Goal: Navigation & Orientation: Locate item on page

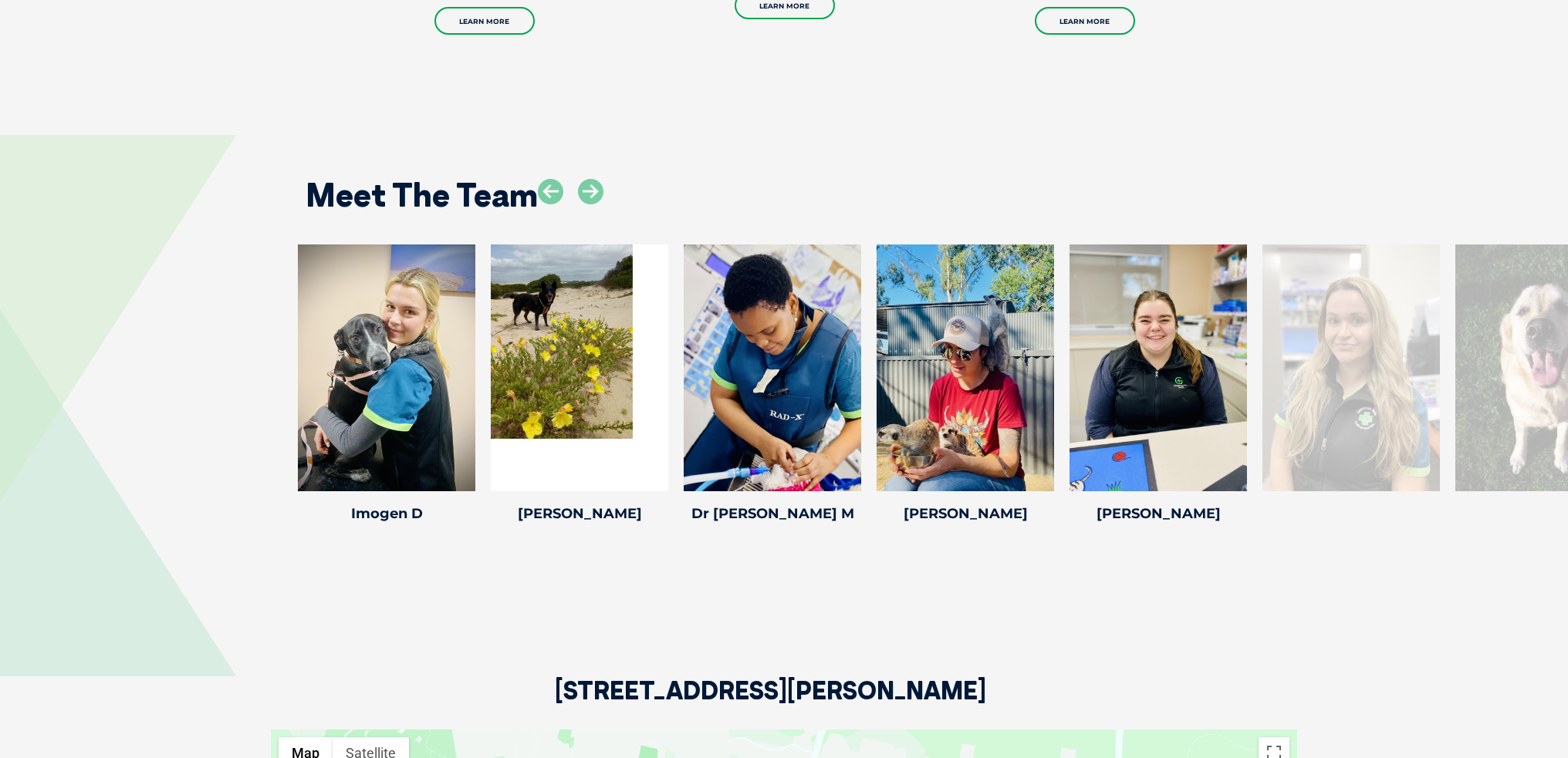
scroll to position [2237, 0]
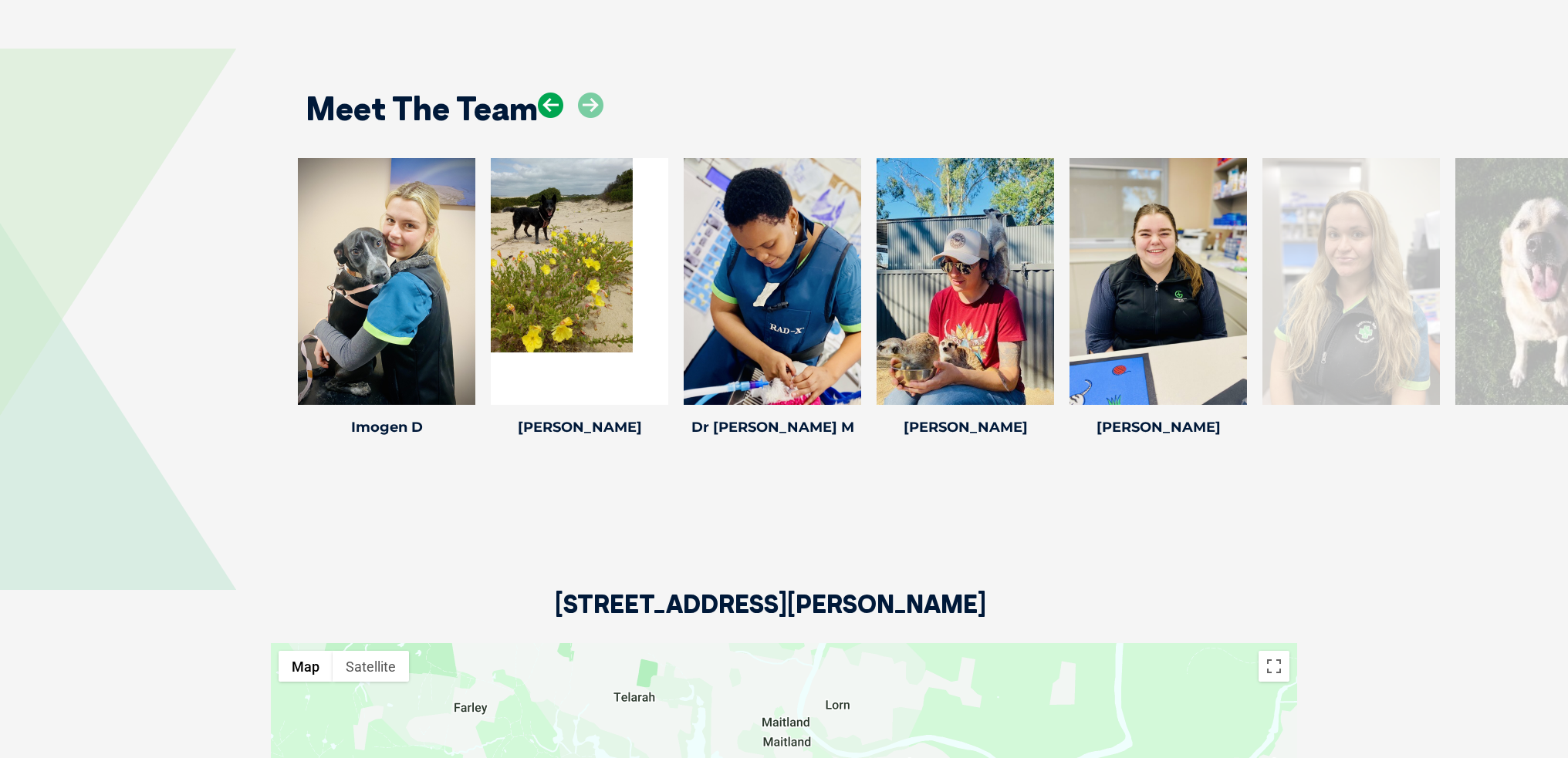
click at [552, 110] on icon at bounding box center [551, 105] width 25 height 25
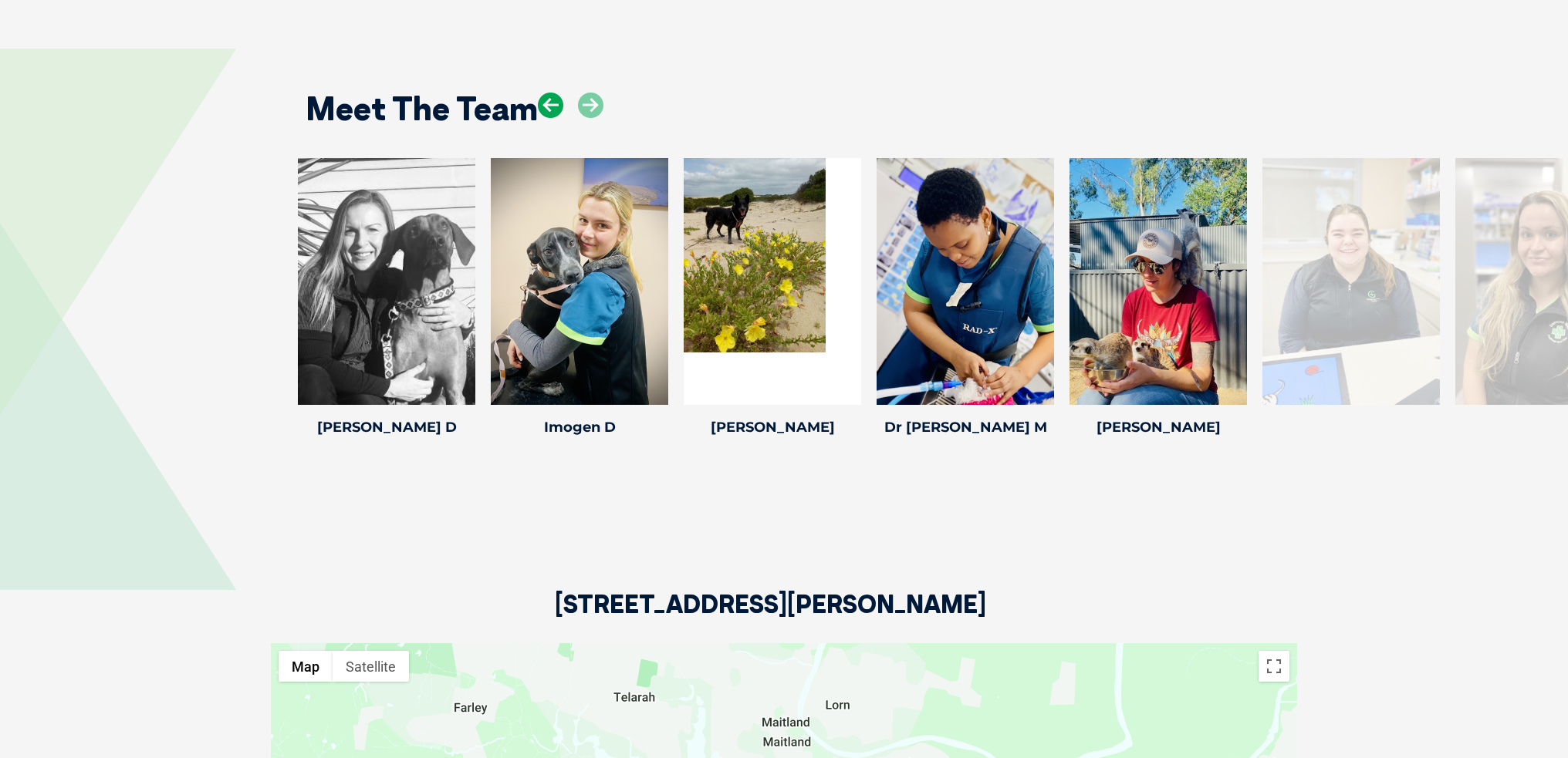
click at [552, 110] on icon at bounding box center [551, 105] width 25 height 25
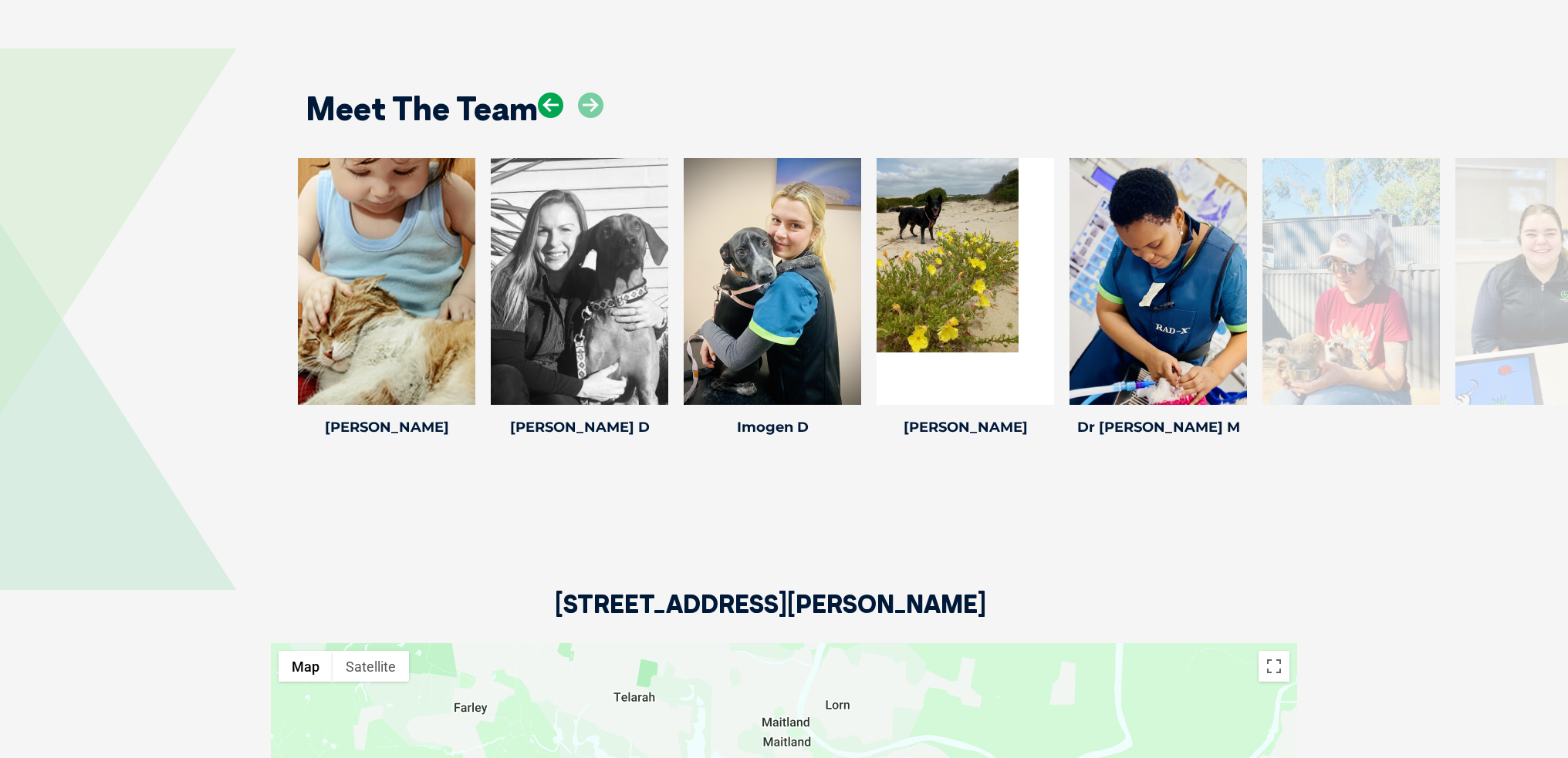
click at [552, 110] on icon at bounding box center [551, 105] width 25 height 25
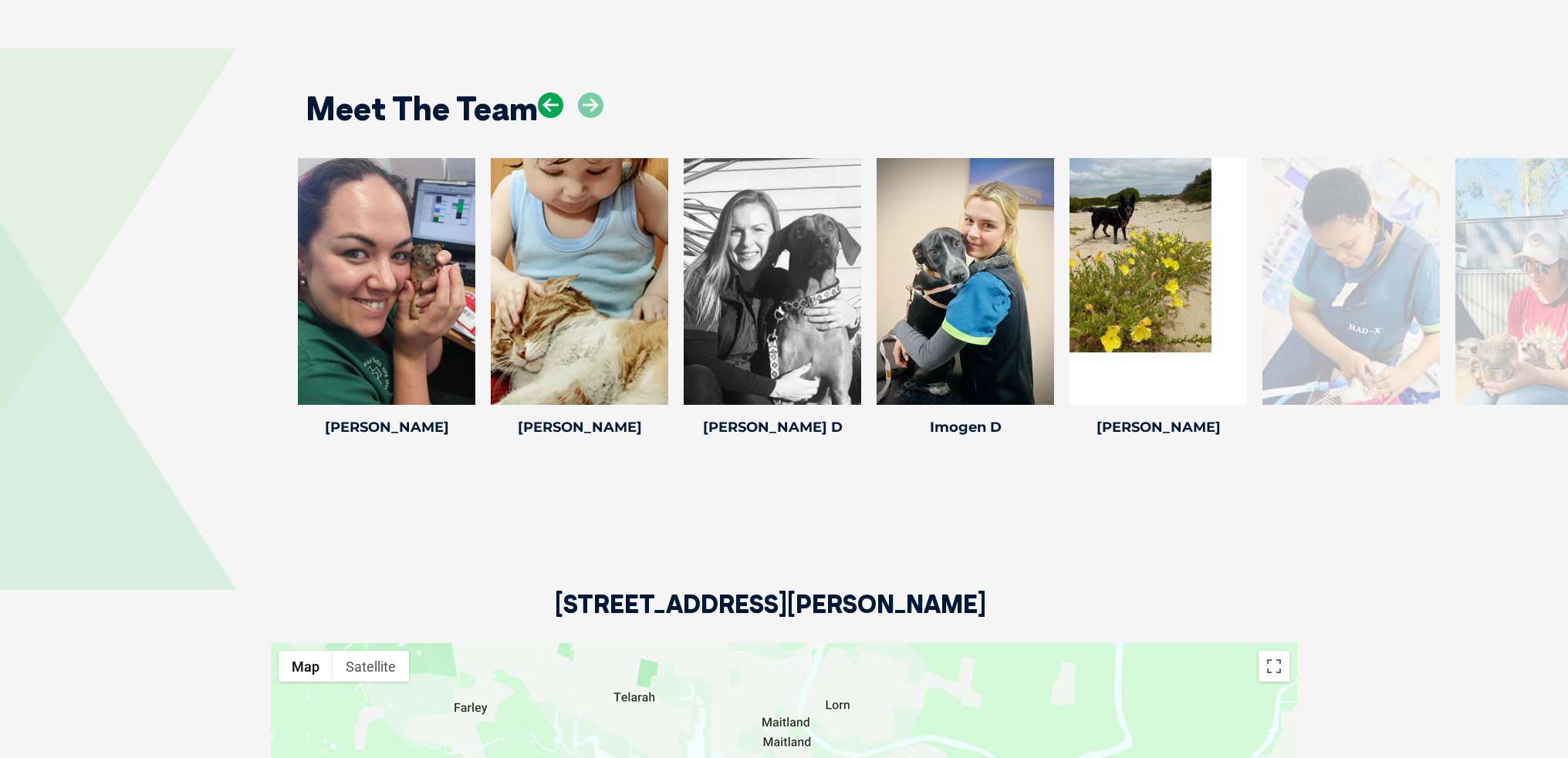
click at [552, 110] on icon at bounding box center [551, 105] width 25 height 25
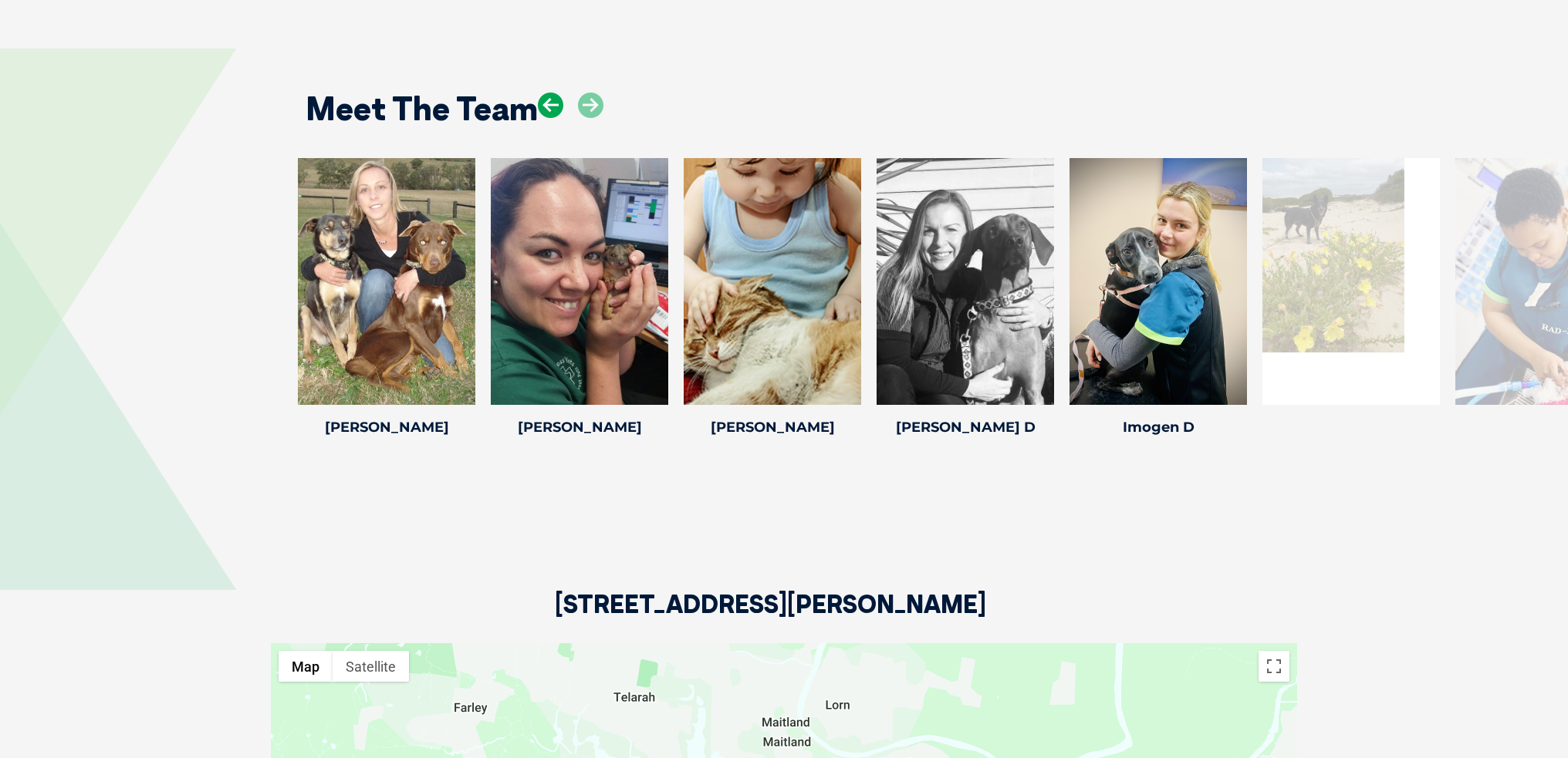
click at [552, 110] on icon at bounding box center [551, 105] width 25 height 25
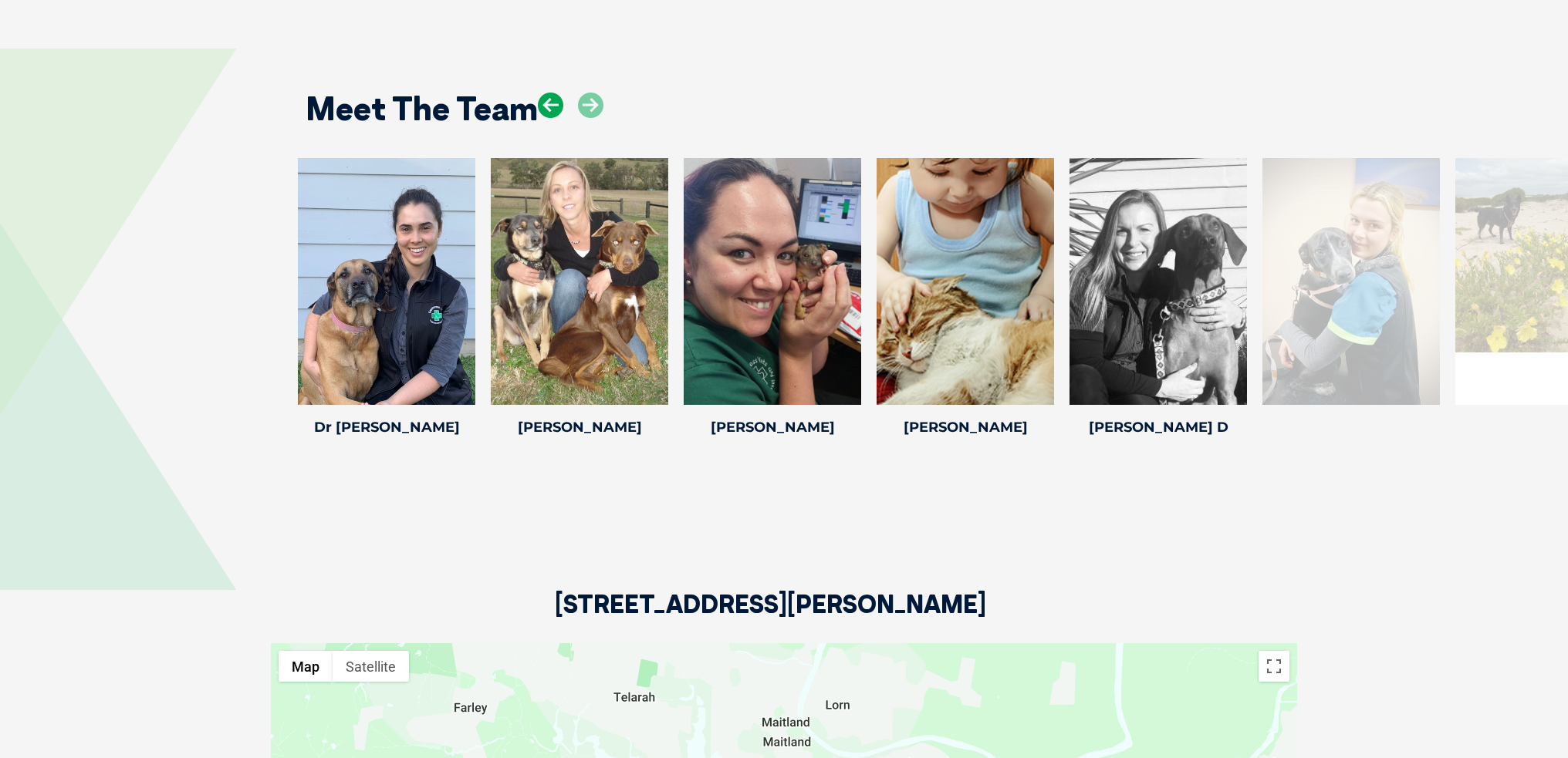
click at [552, 100] on icon at bounding box center [551, 105] width 25 height 25
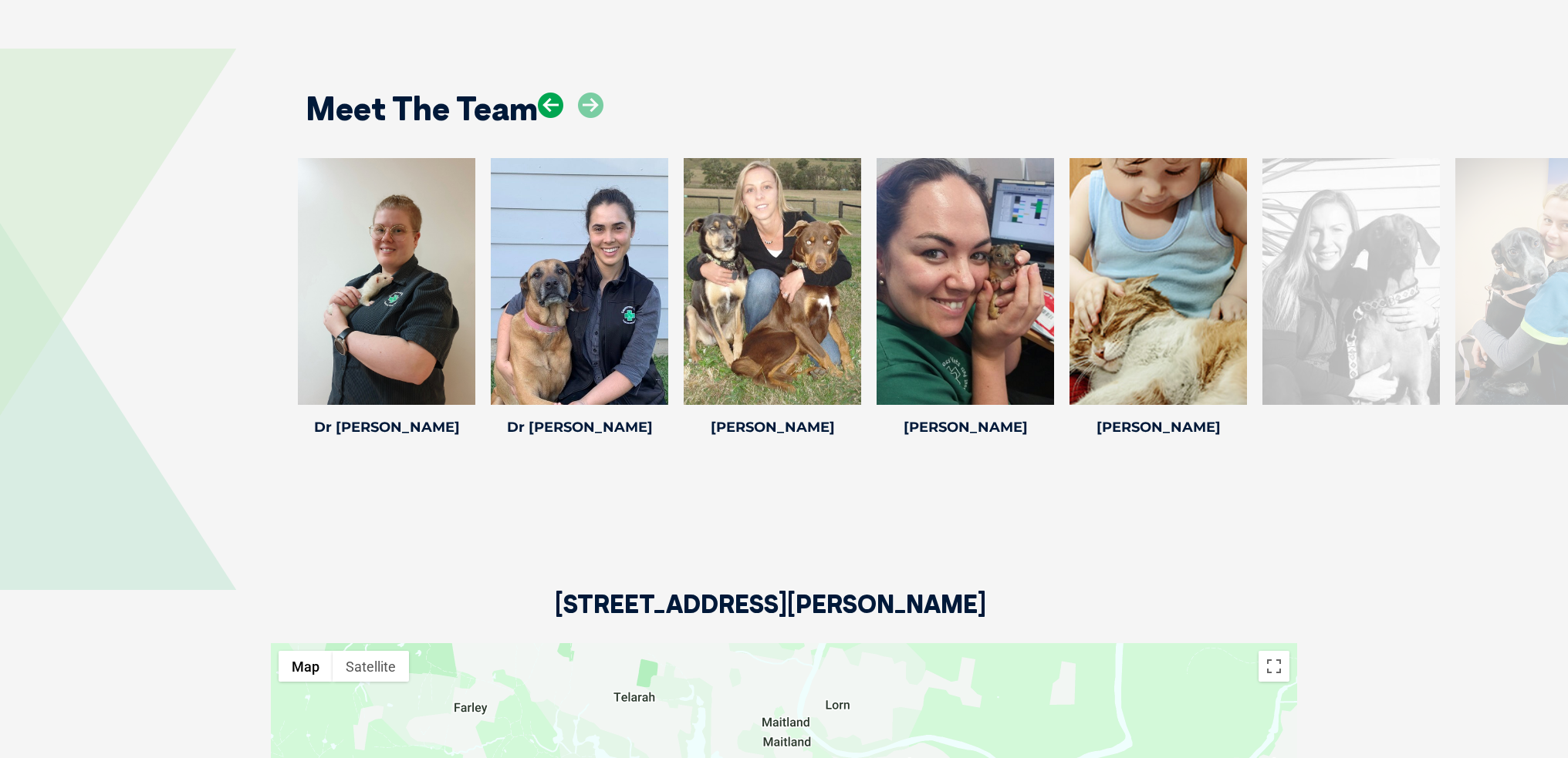
click at [552, 100] on icon at bounding box center [551, 105] width 25 height 25
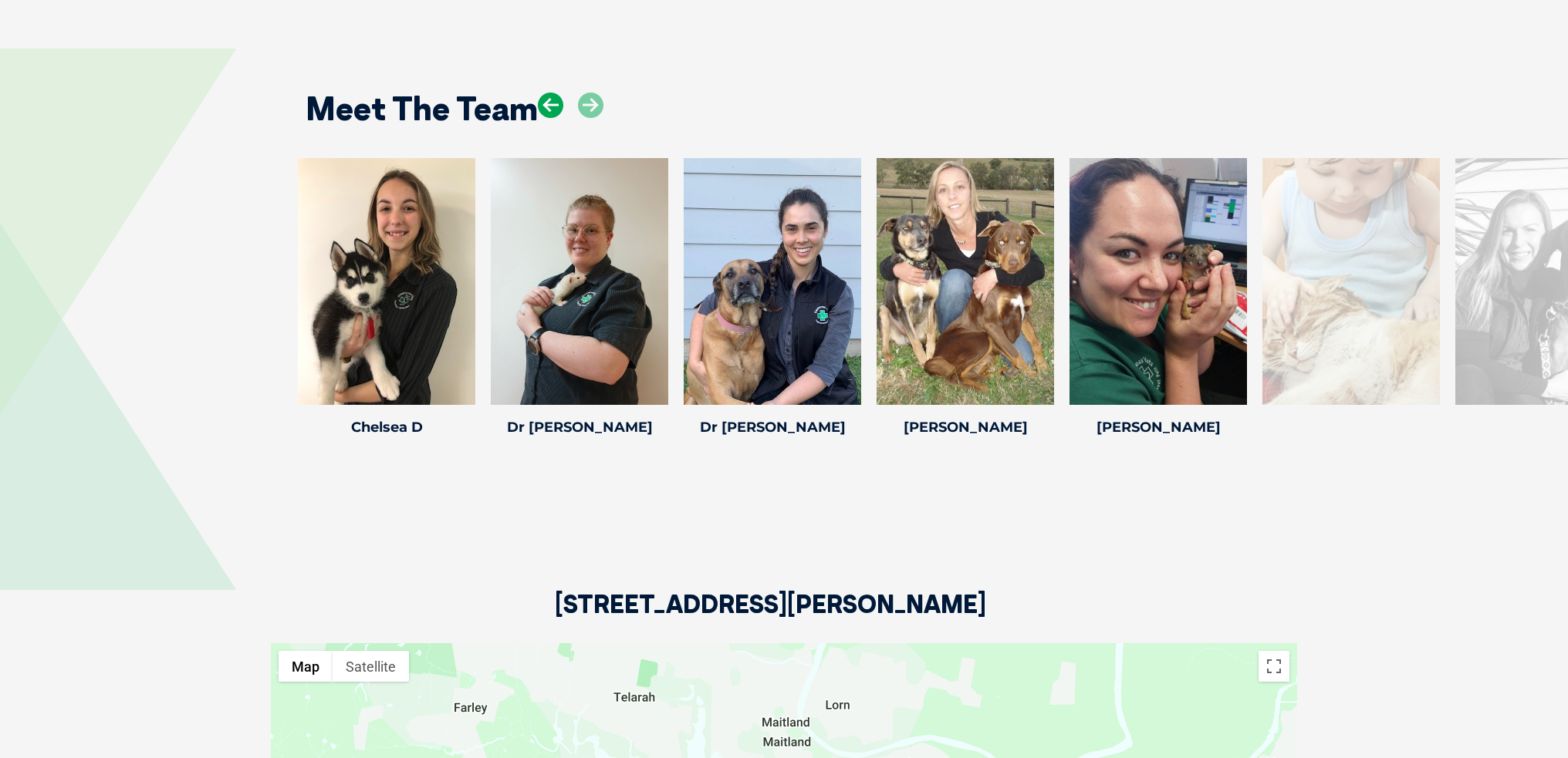
click at [552, 109] on icon at bounding box center [551, 105] width 25 height 25
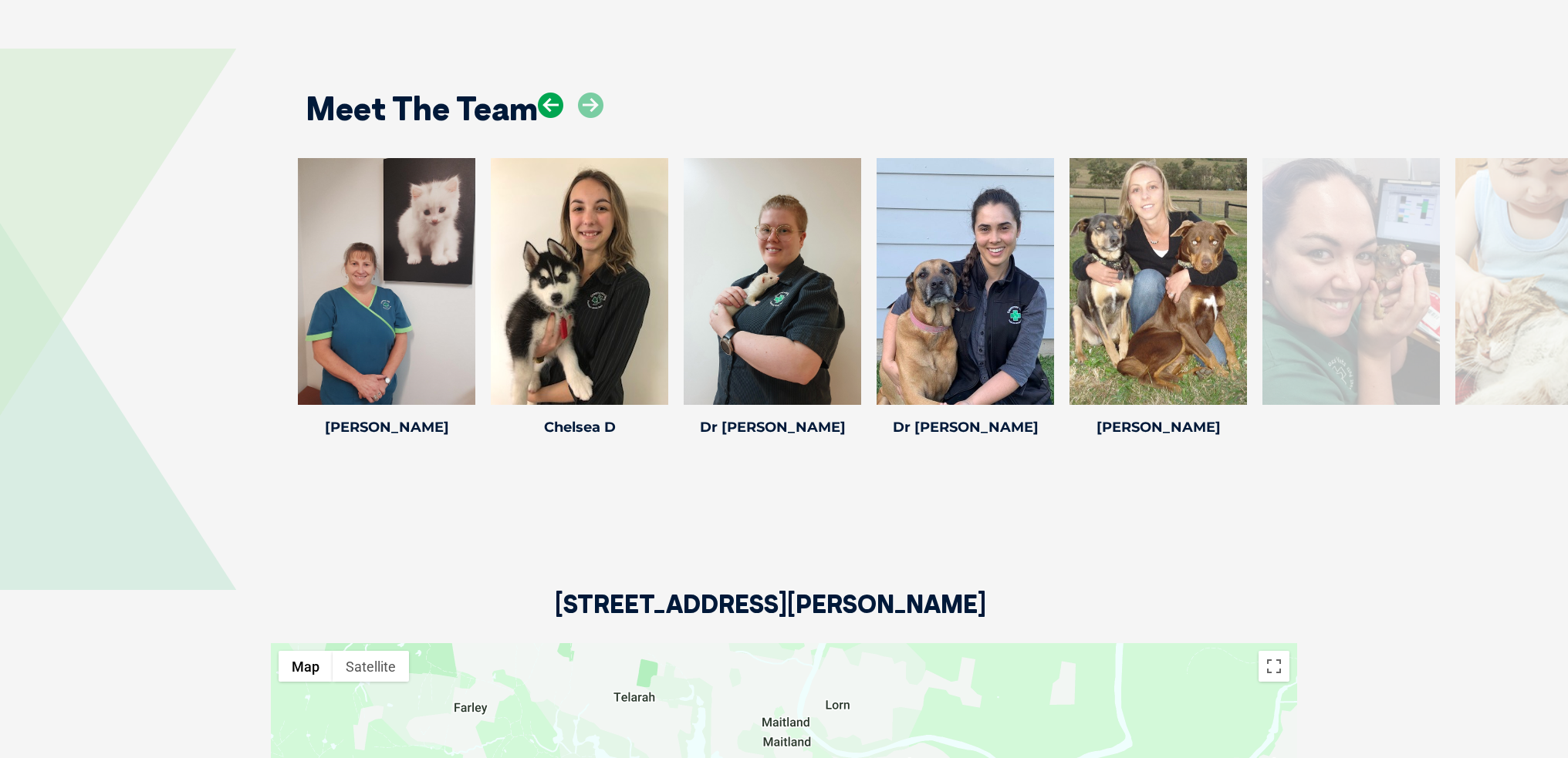
click at [552, 109] on icon at bounding box center [551, 105] width 25 height 25
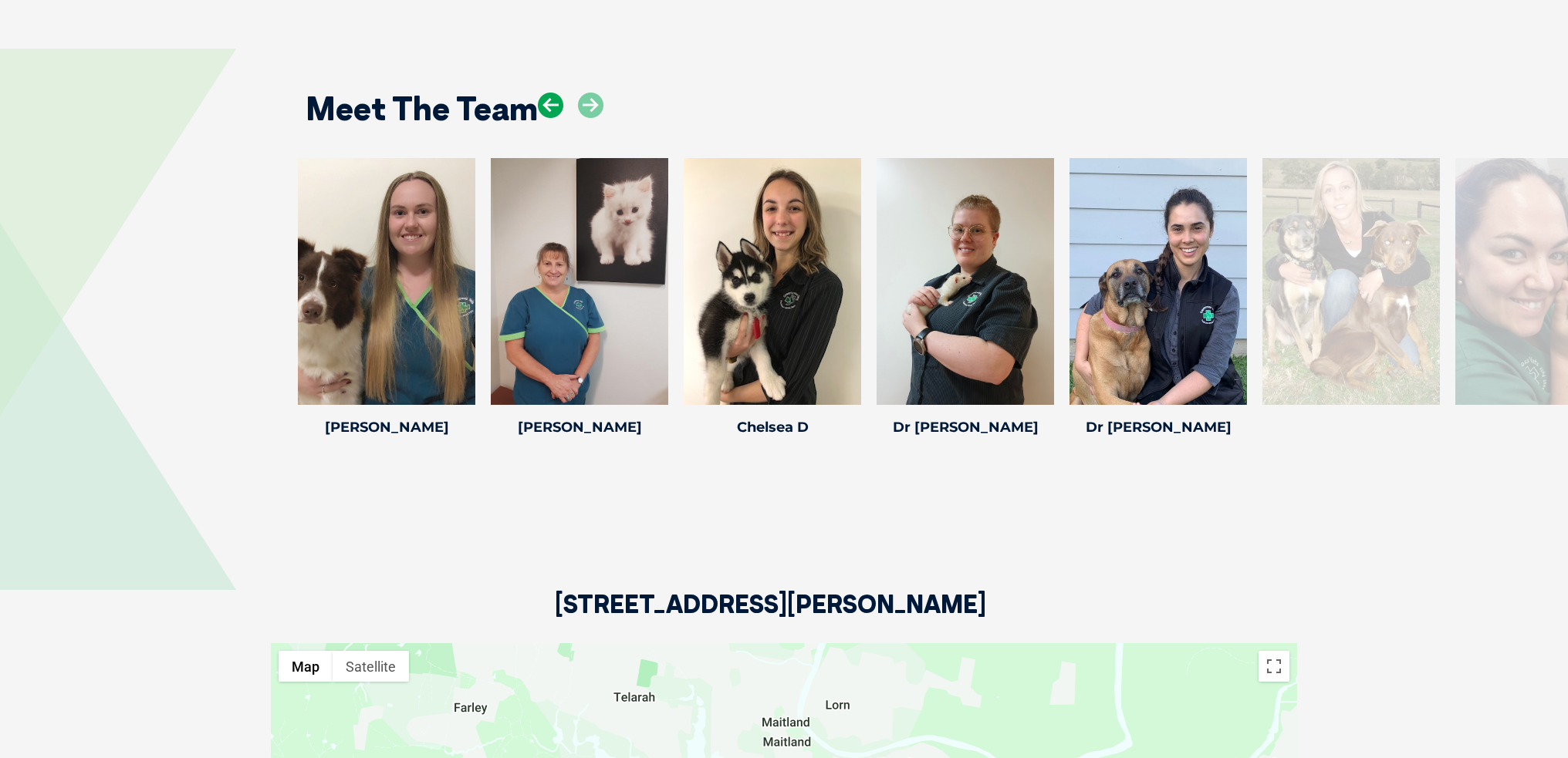
click at [552, 109] on icon at bounding box center [551, 105] width 25 height 25
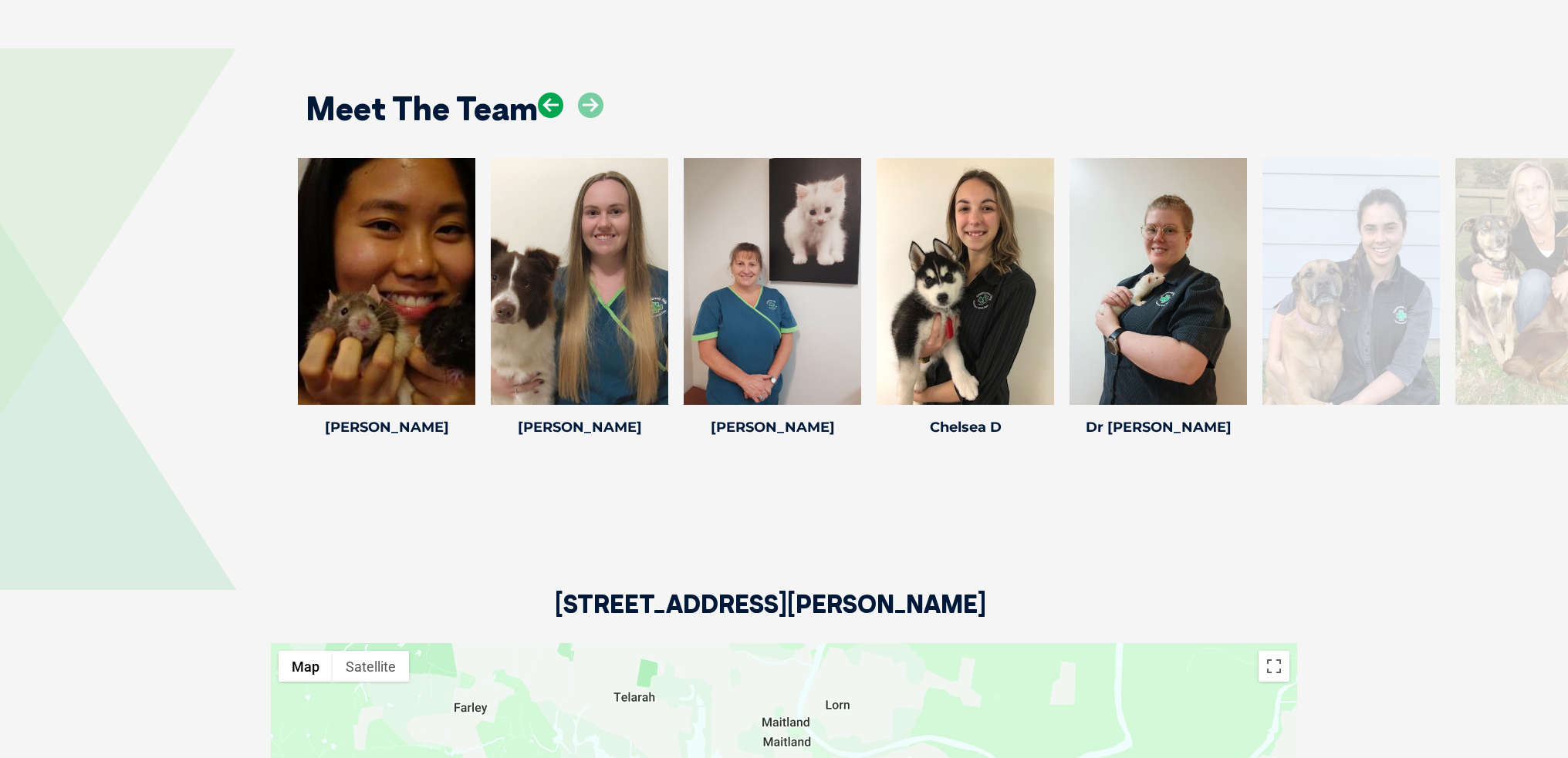
click at [552, 109] on icon at bounding box center [551, 105] width 25 height 25
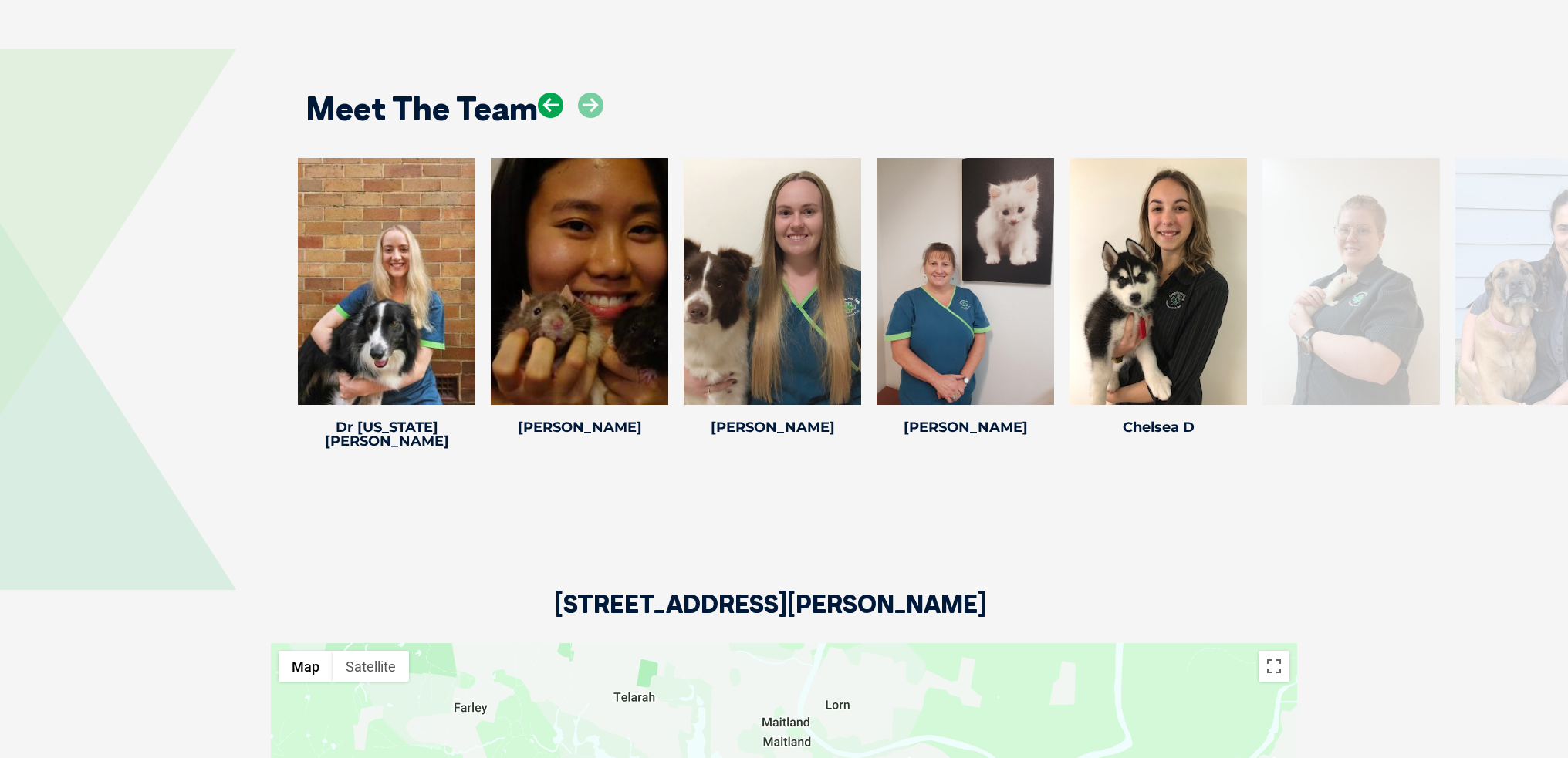
click at [552, 109] on icon at bounding box center [551, 105] width 25 height 25
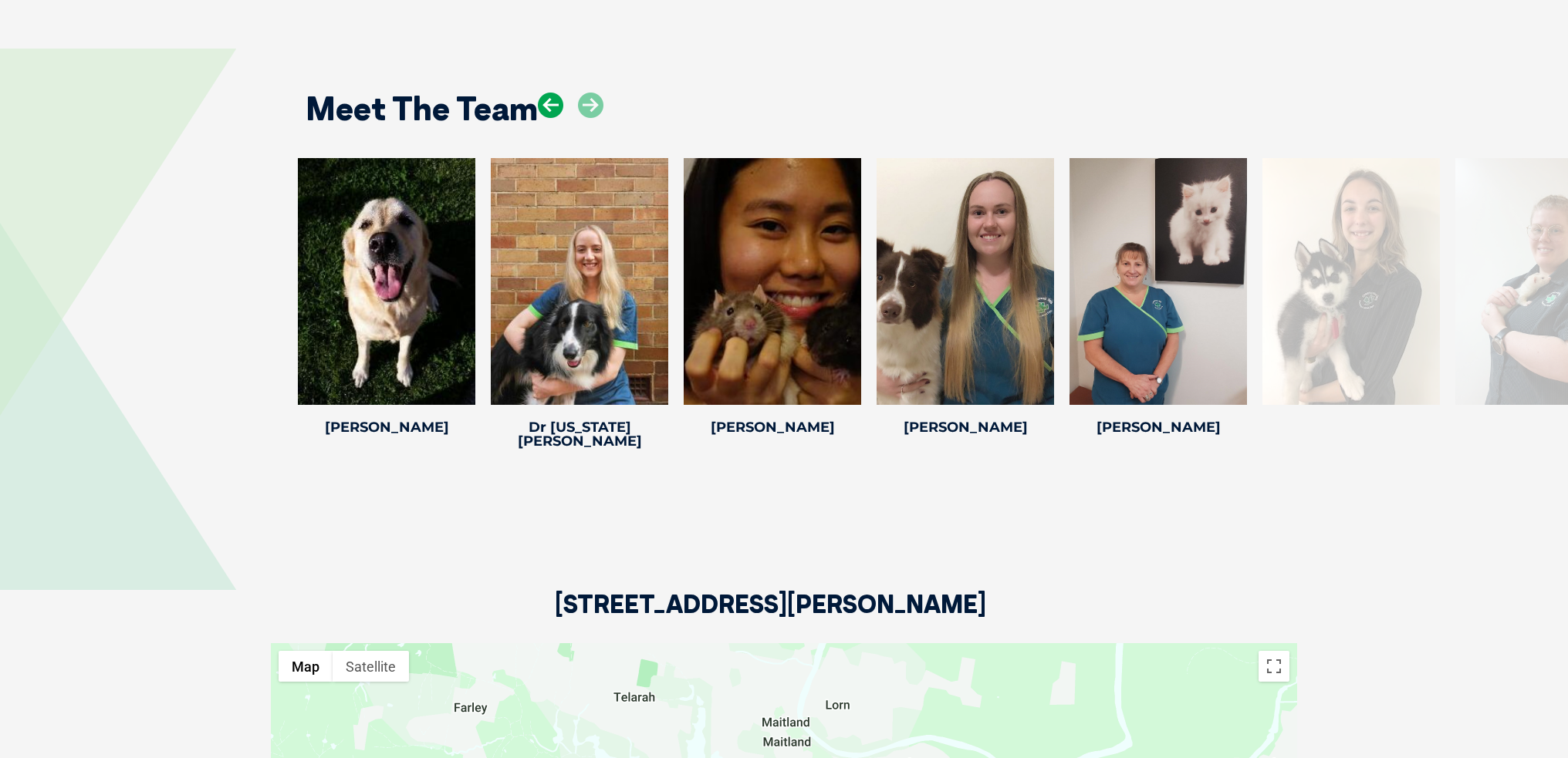
click at [552, 109] on icon at bounding box center [551, 105] width 25 height 25
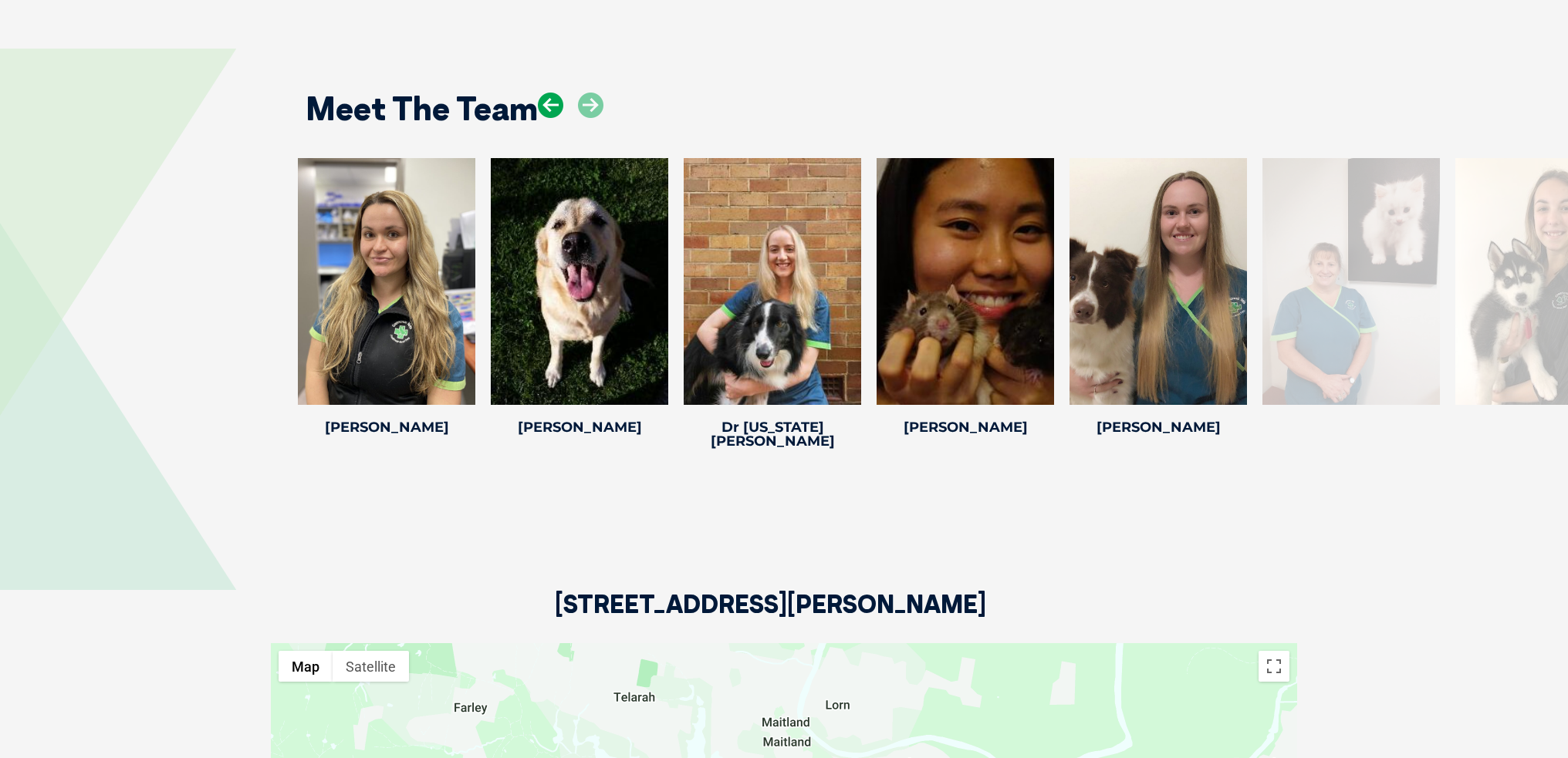
click at [552, 109] on icon at bounding box center [551, 105] width 25 height 25
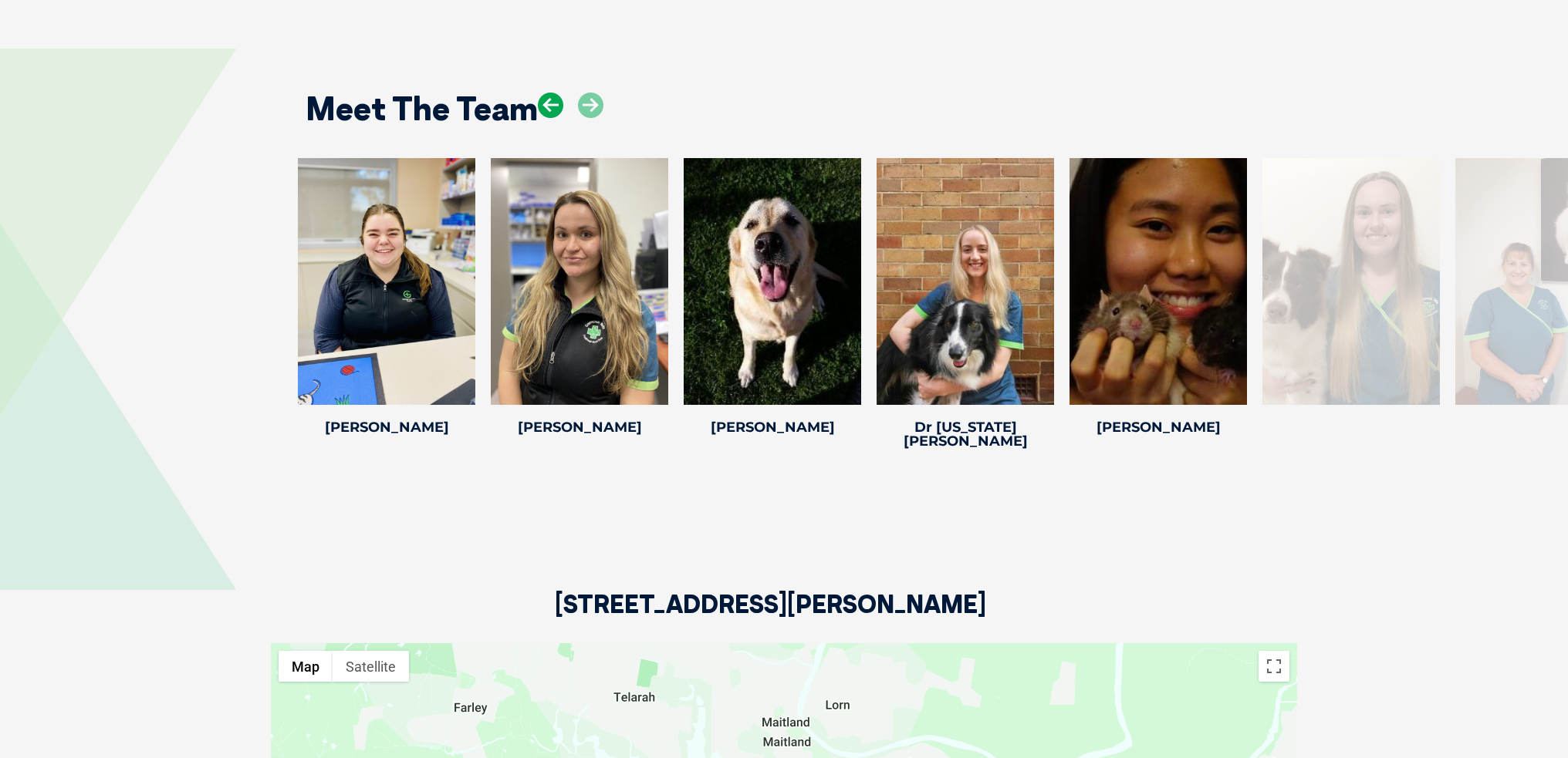
click at [552, 109] on icon at bounding box center [551, 105] width 25 height 25
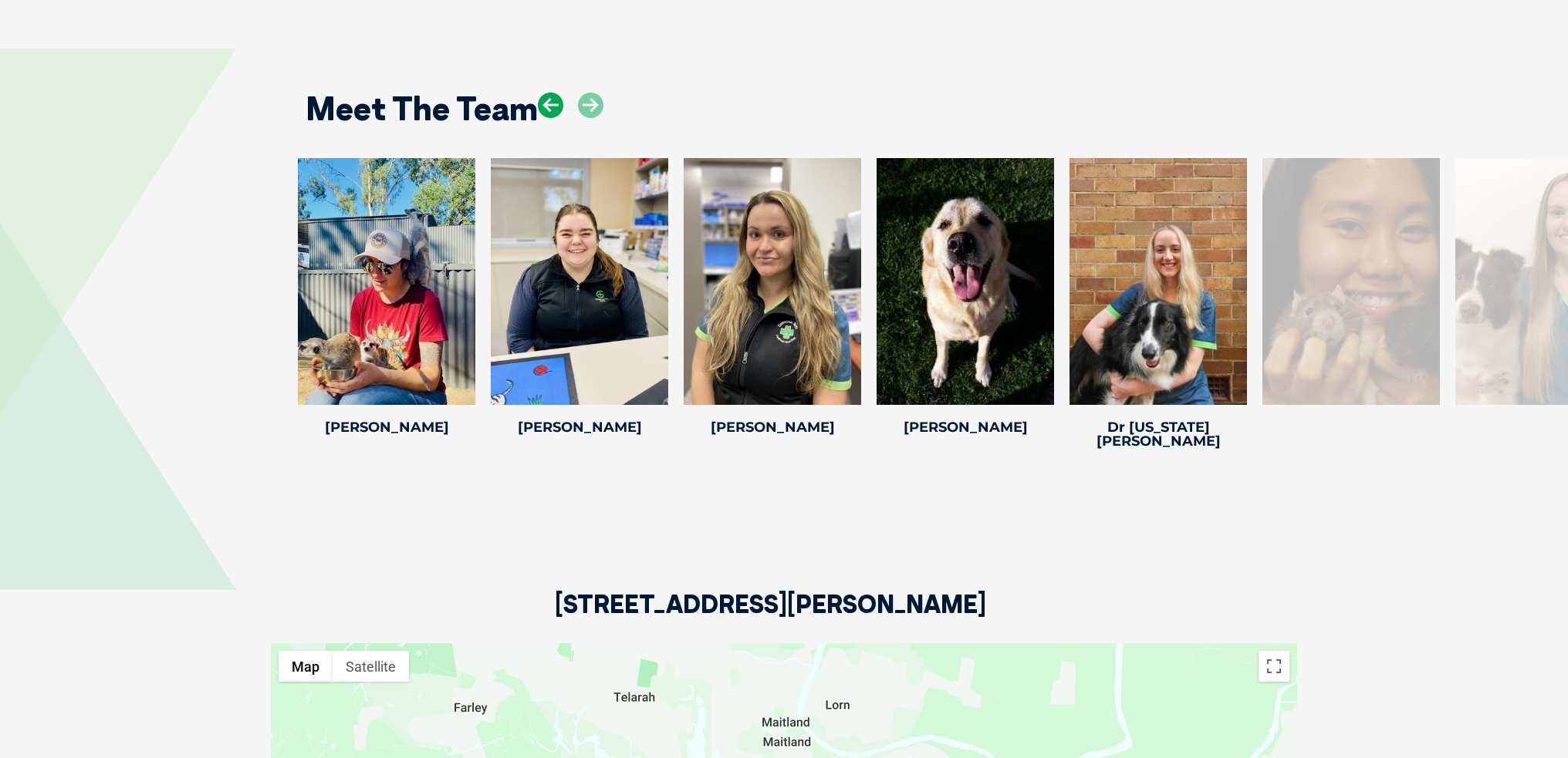
click at [552, 109] on icon at bounding box center [551, 105] width 25 height 25
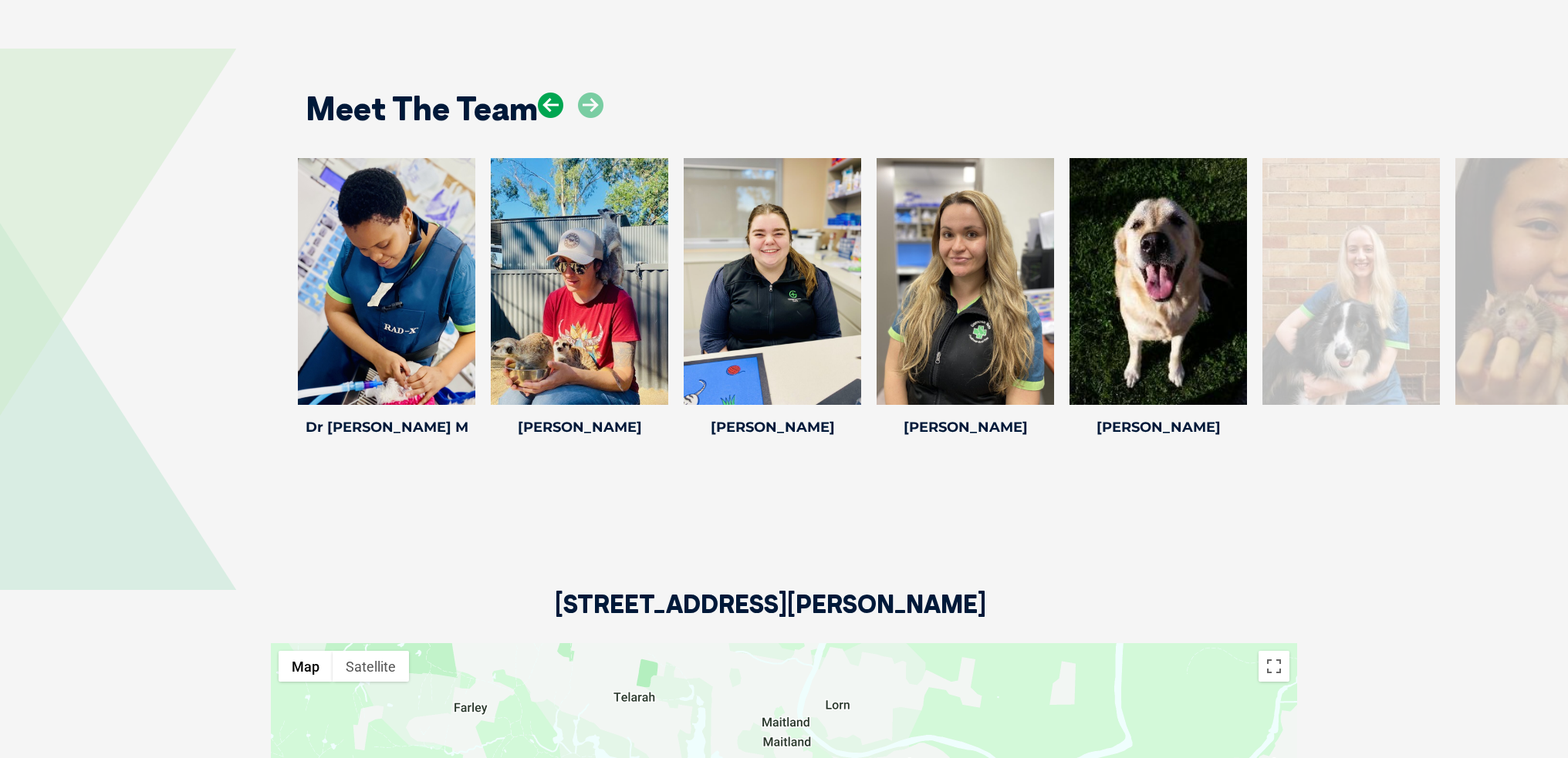
click at [552, 109] on icon at bounding box center [551, 105] width 25 height 25
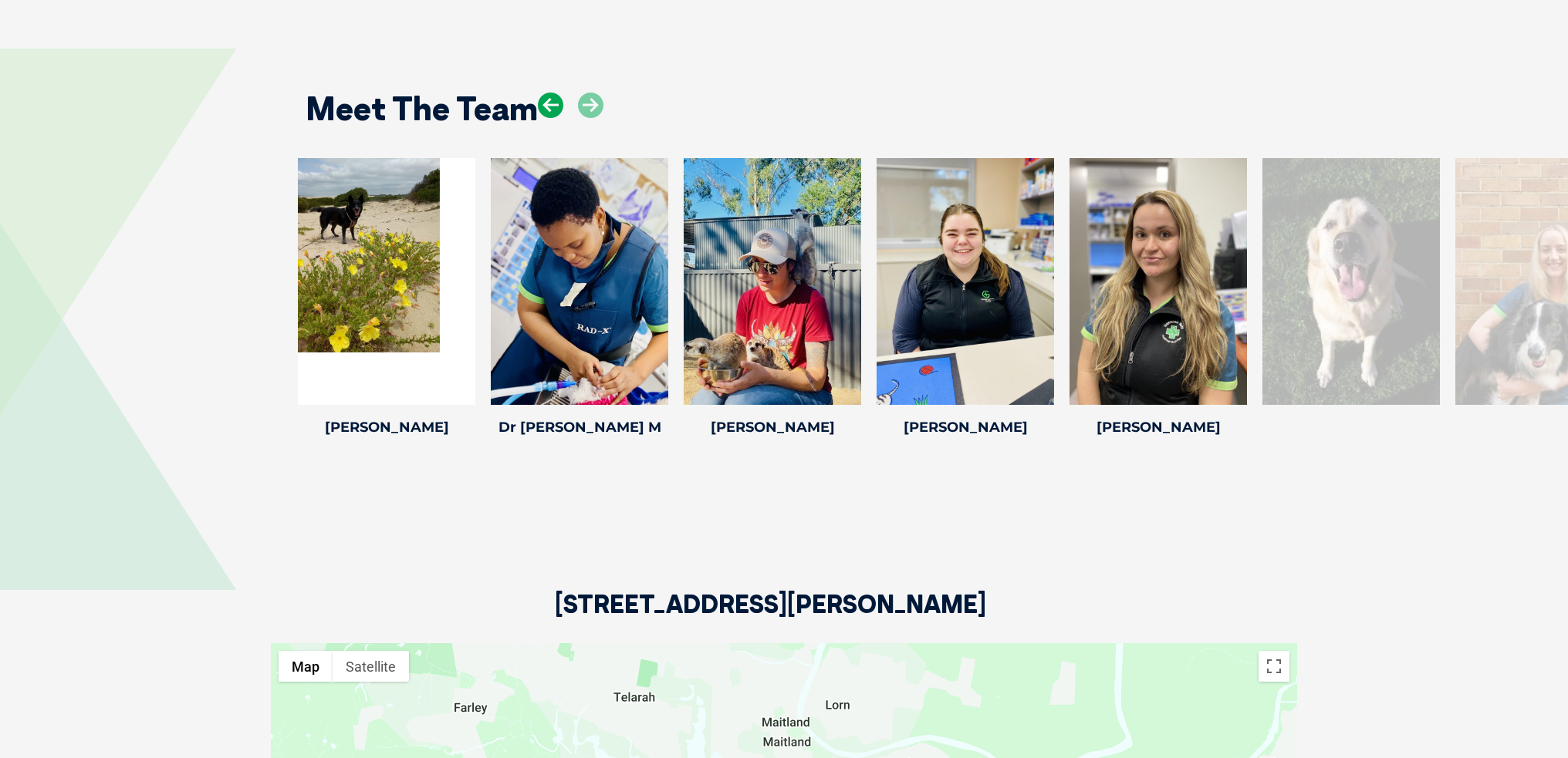
click at [552, 109] on icon at bounding box center [551, 105] width 25 height 25
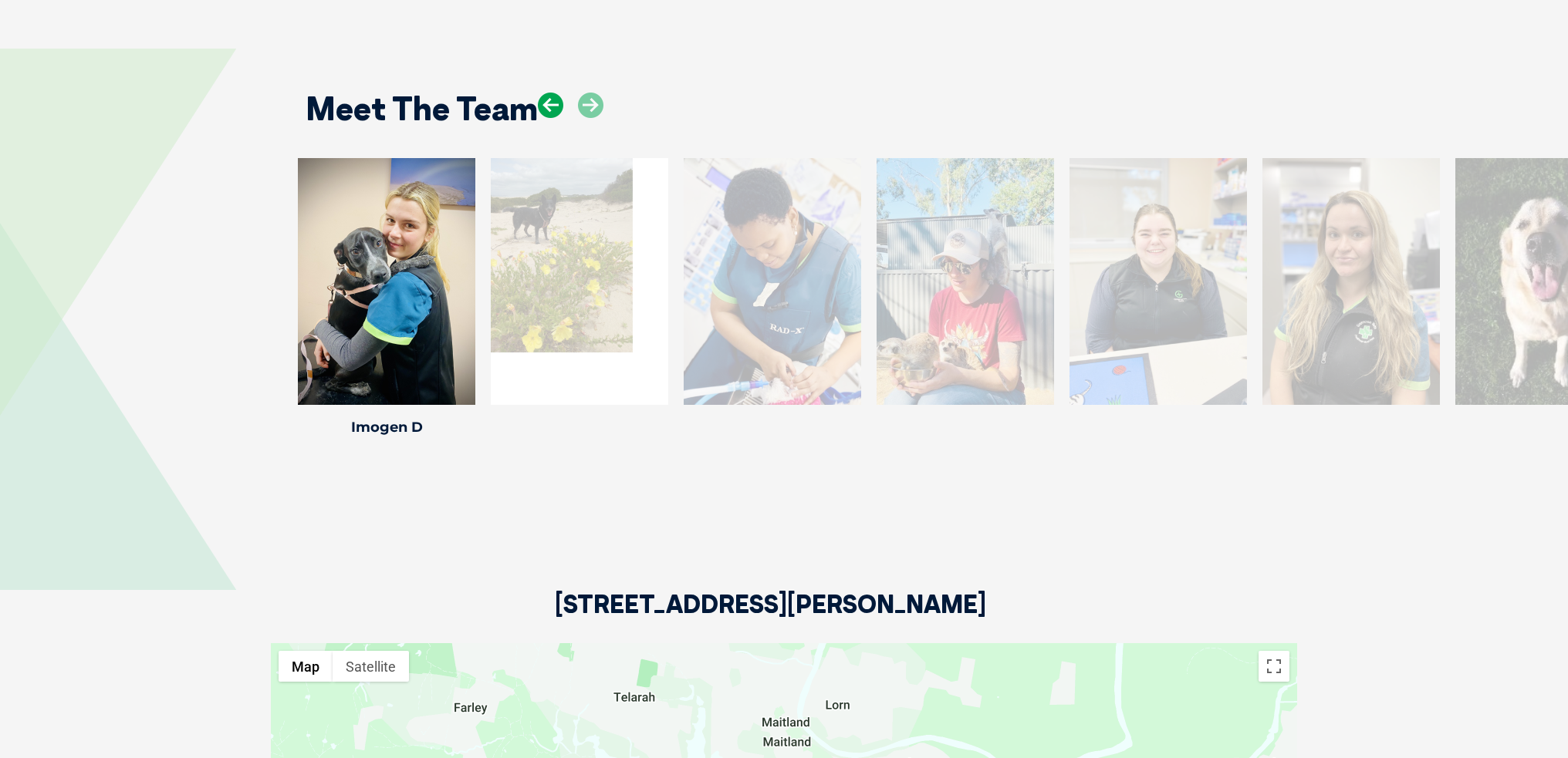
click at [552, 109] on icon at bounding box center [551, 105] width 25 height 25
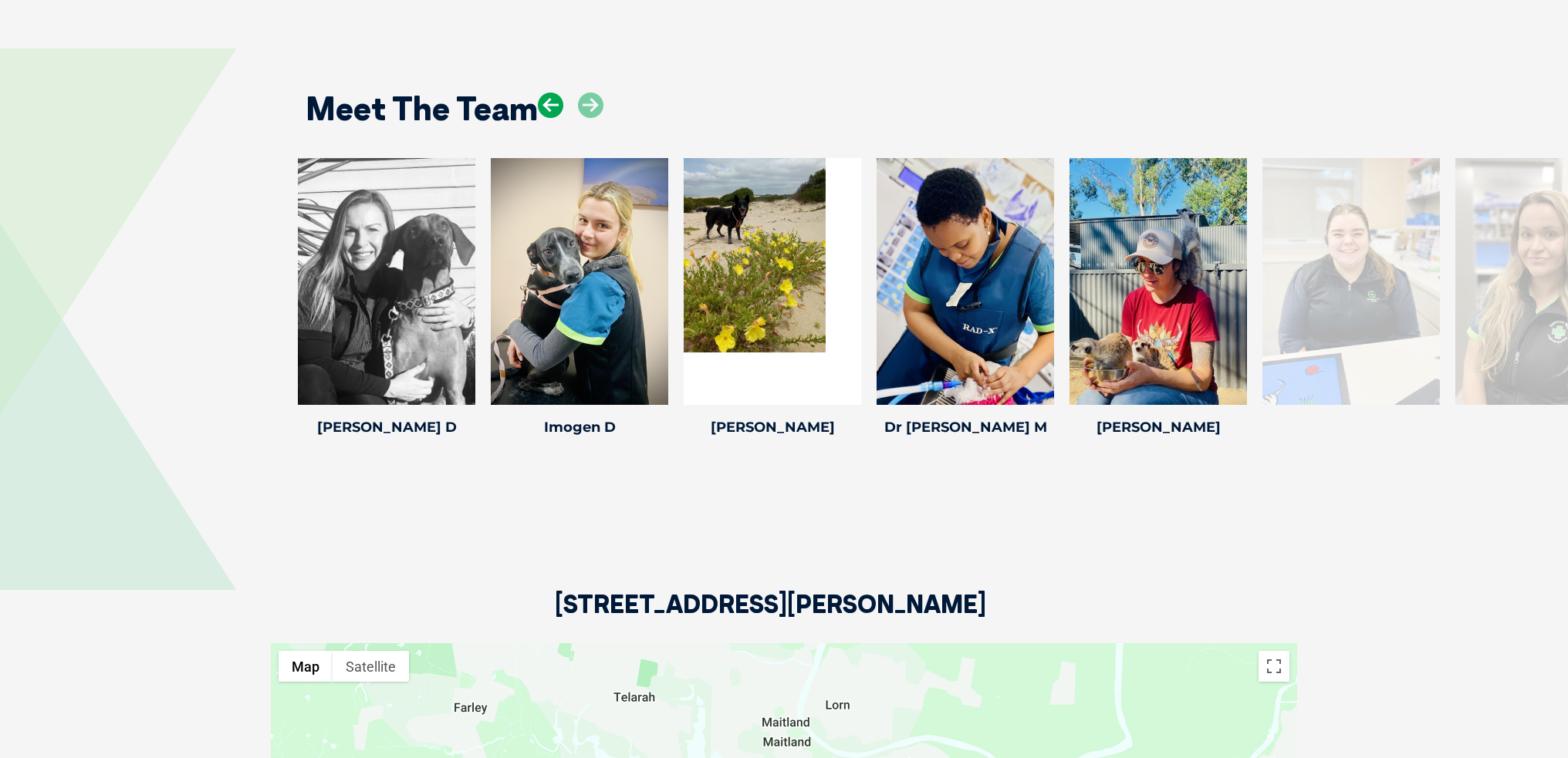
click at [552, 109] on icon at bounding box center [551, 105] width 25 height 25
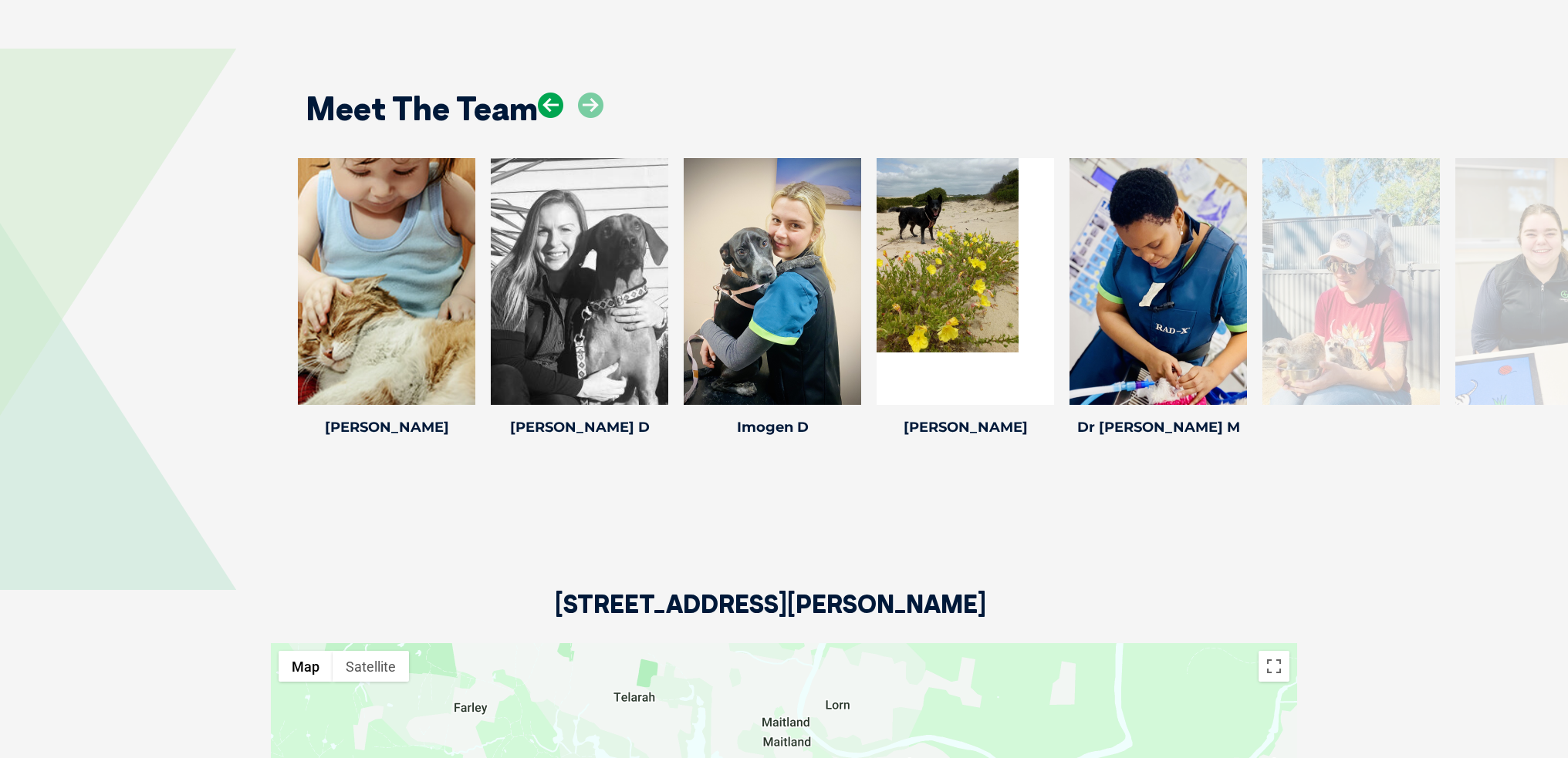
click at [552, 109] on icon at bounding box center [551, 105] width 25 height 25
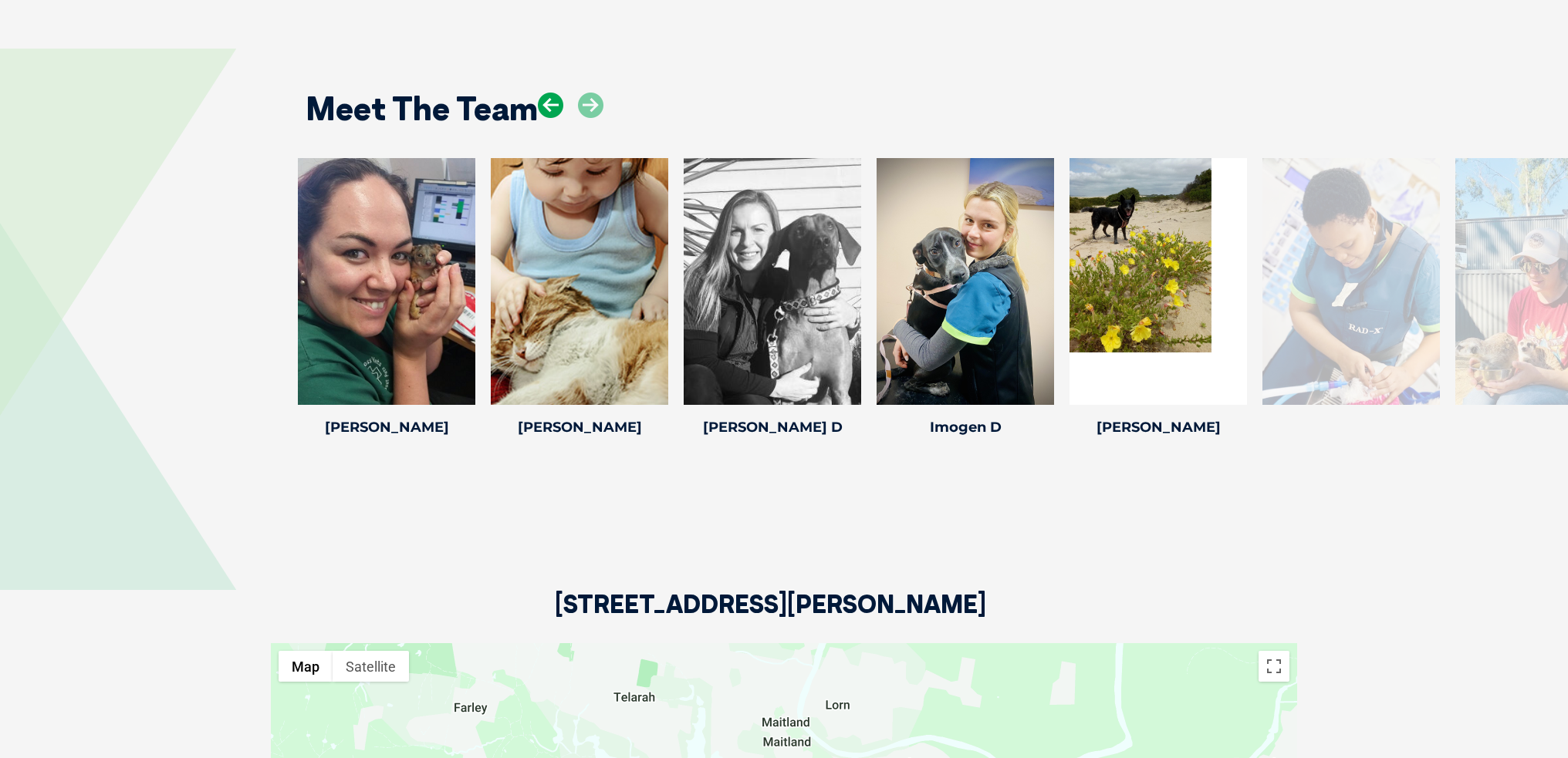
click at [552, 109] on icon at bounding box center [551, 105] width 25 height 25
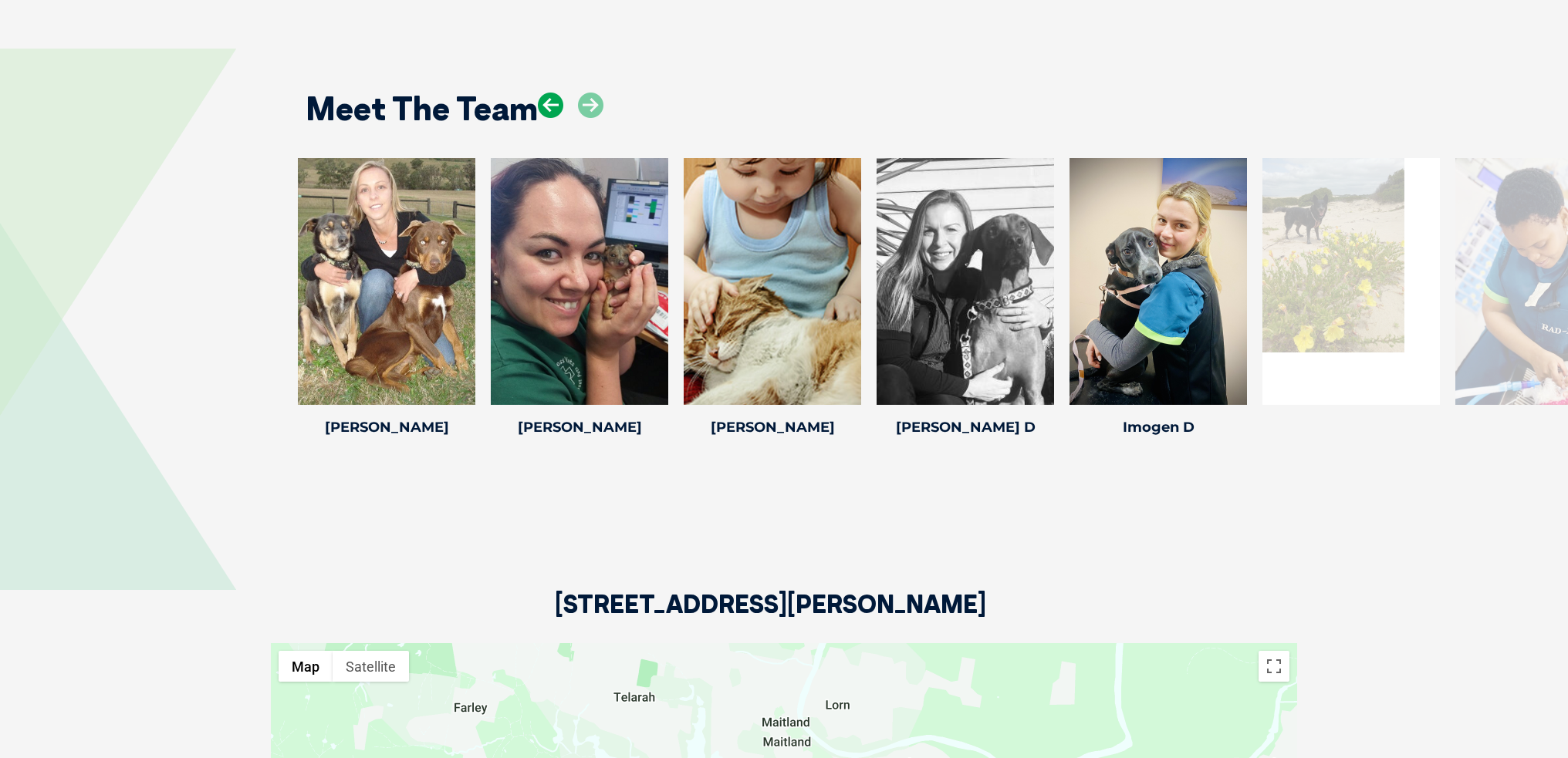
click at [552, 109] on icon at bounding box center [551, 105] width 25 height 25
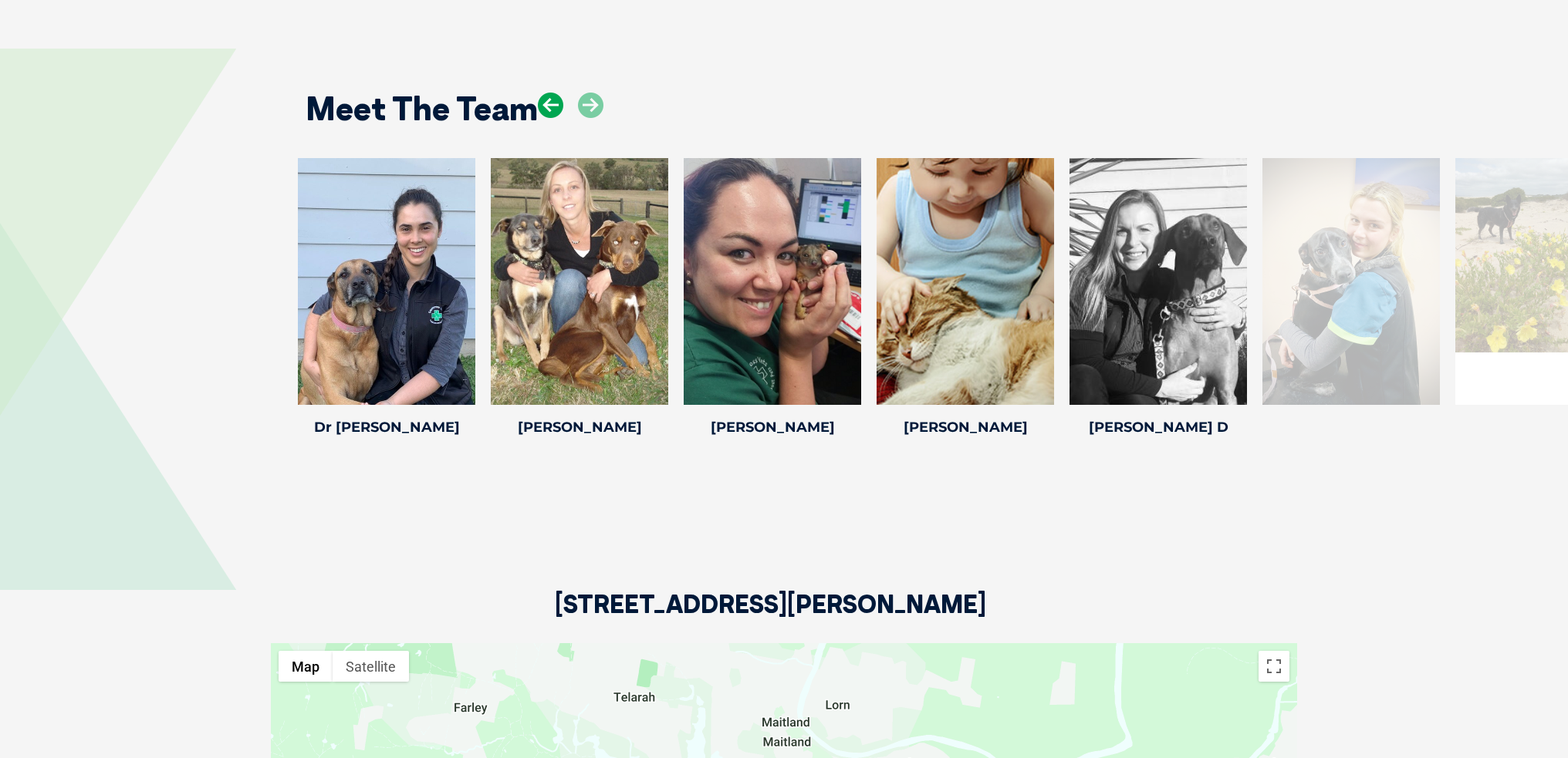
click at [552, 109] on icon at bounding box center [551, 105] width 25 height 25
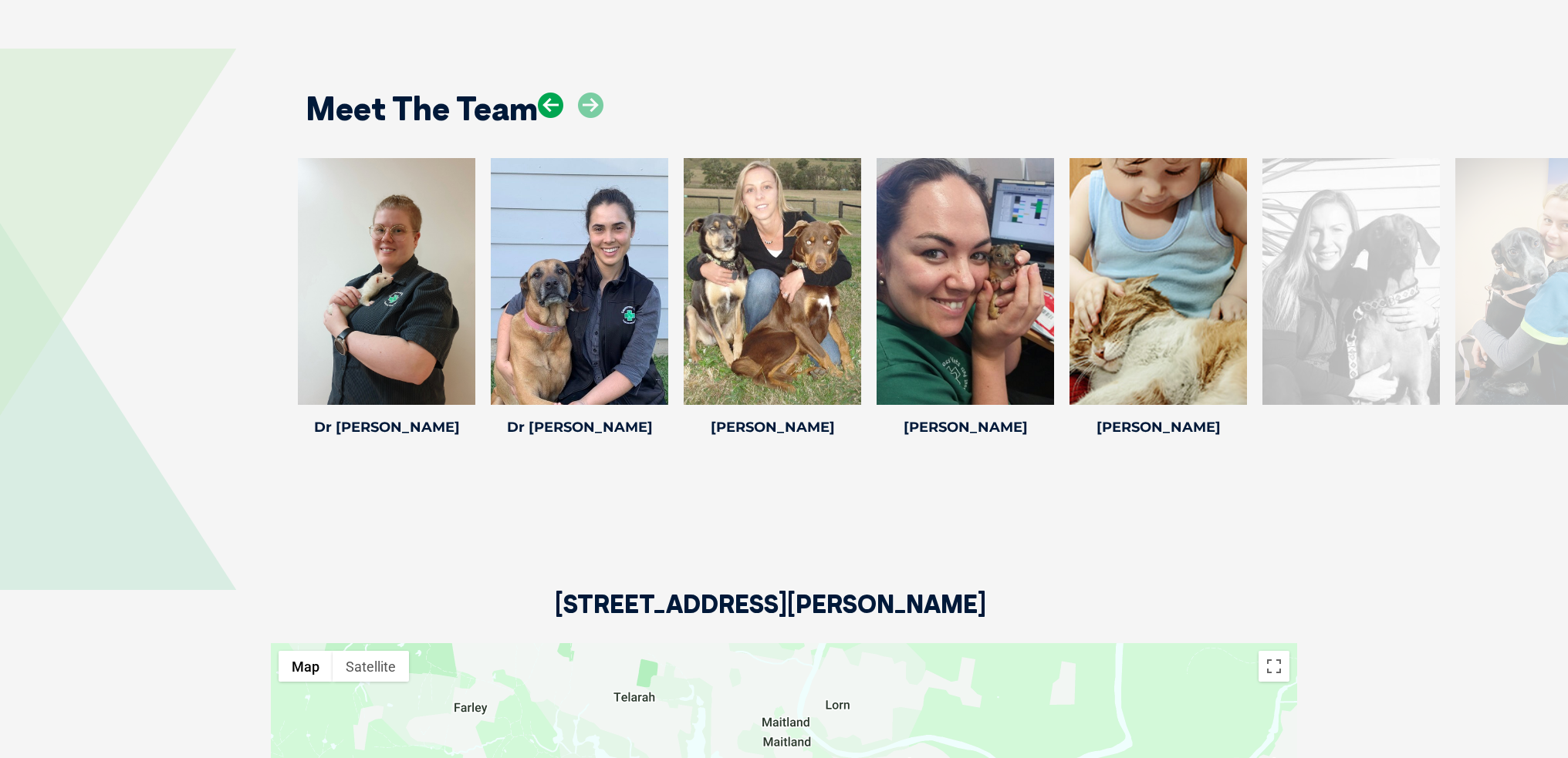
click at [552, 109] on icon at bounding box center [551, 105] width 25 height 25
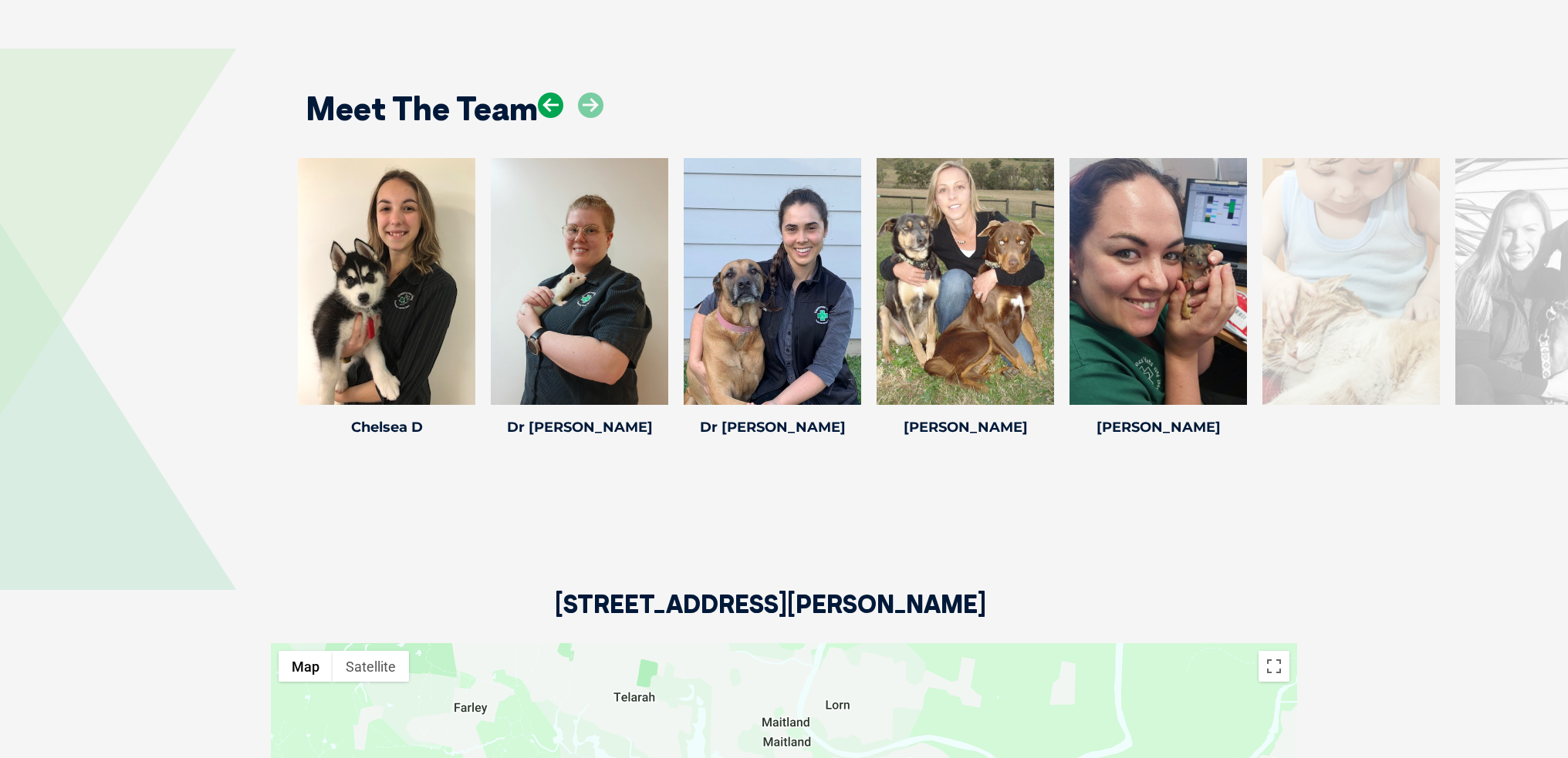
click at [552, 109] on icon at bounding box center [551, 105] width 25 height 25
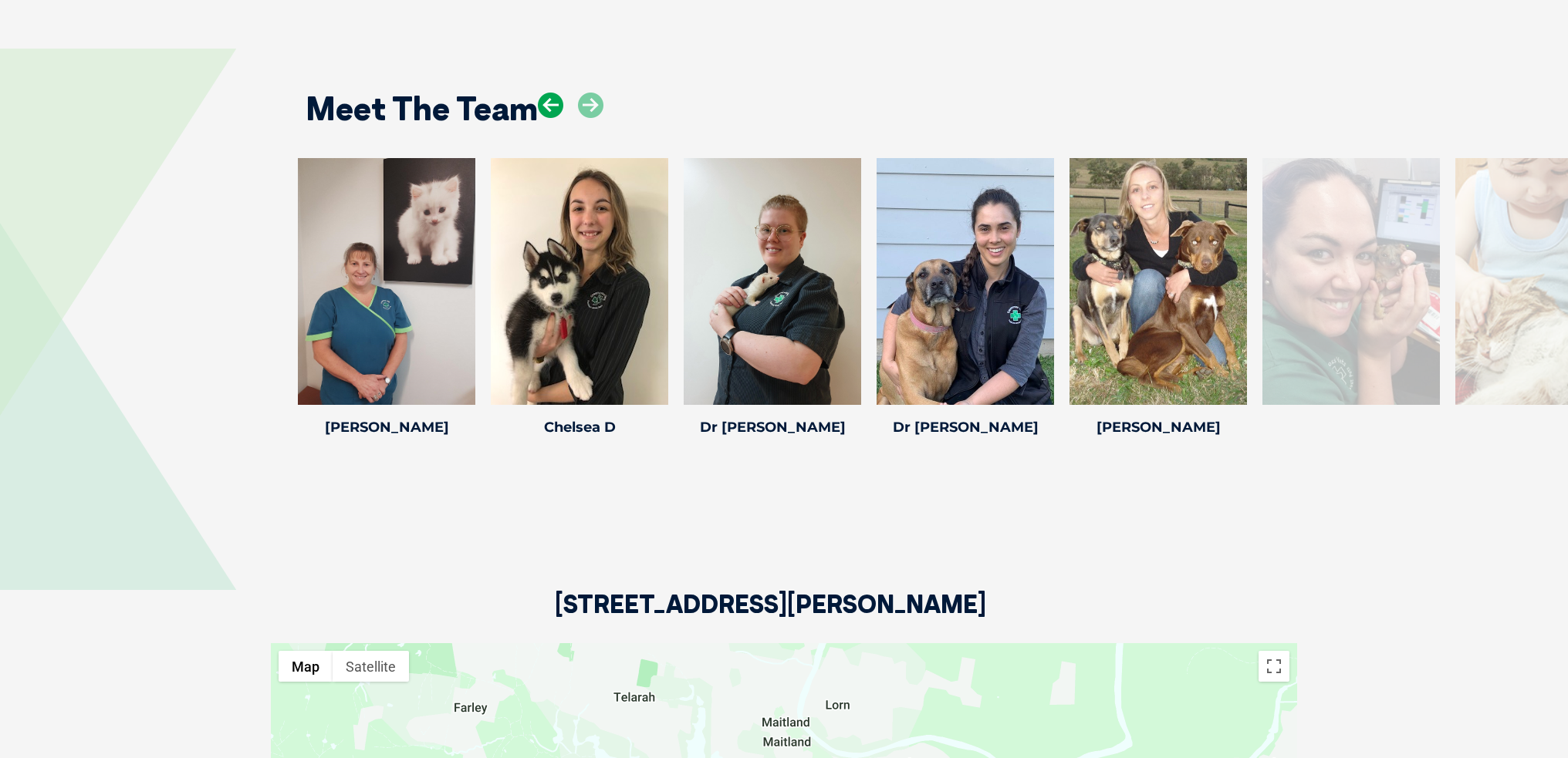
click at [552, 109] on icon at bounding box center [551, 105] width 25 height 25
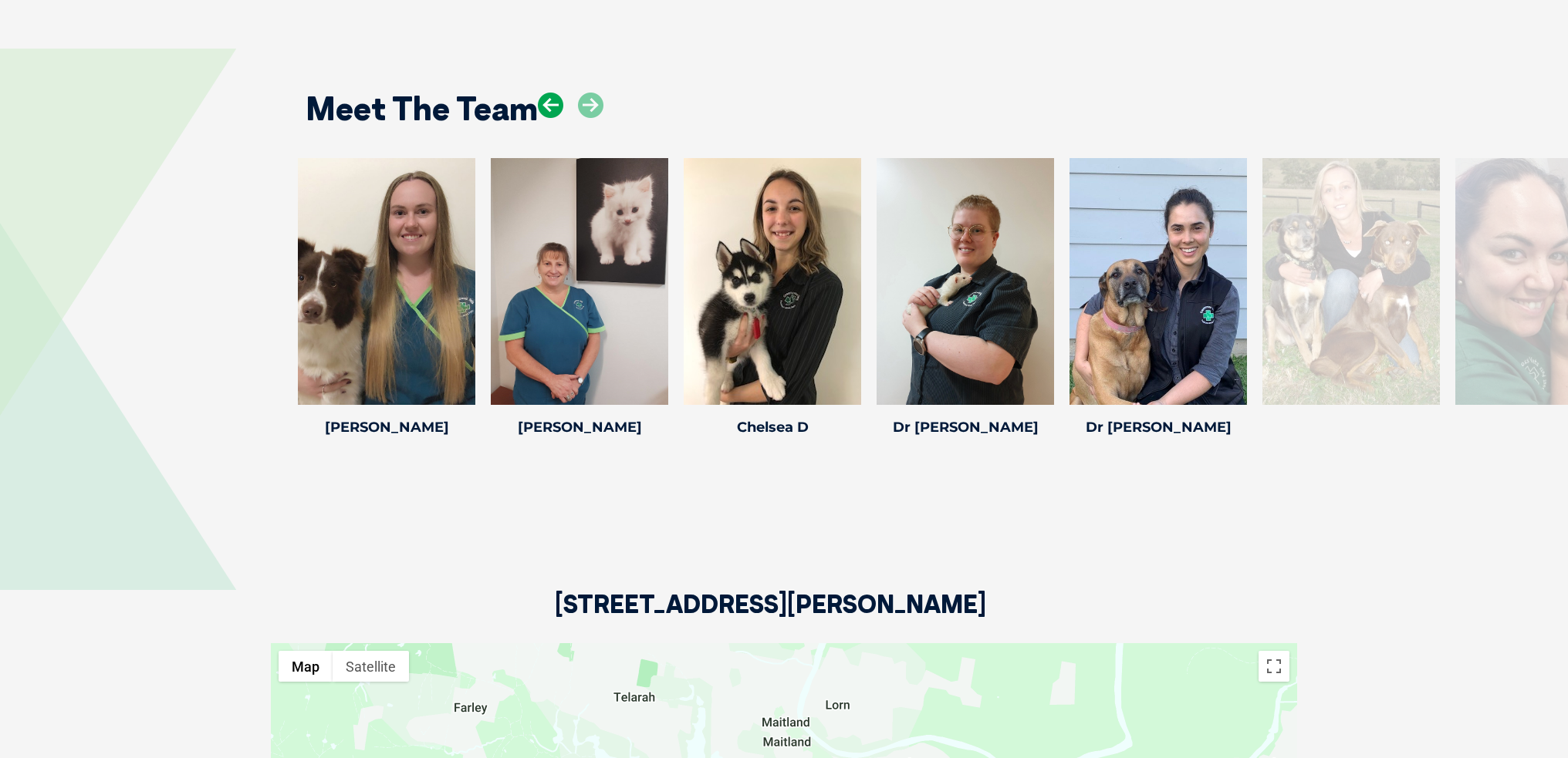
click at [552, 109] on icon at bounding box center [551, 105] width 25 height 25
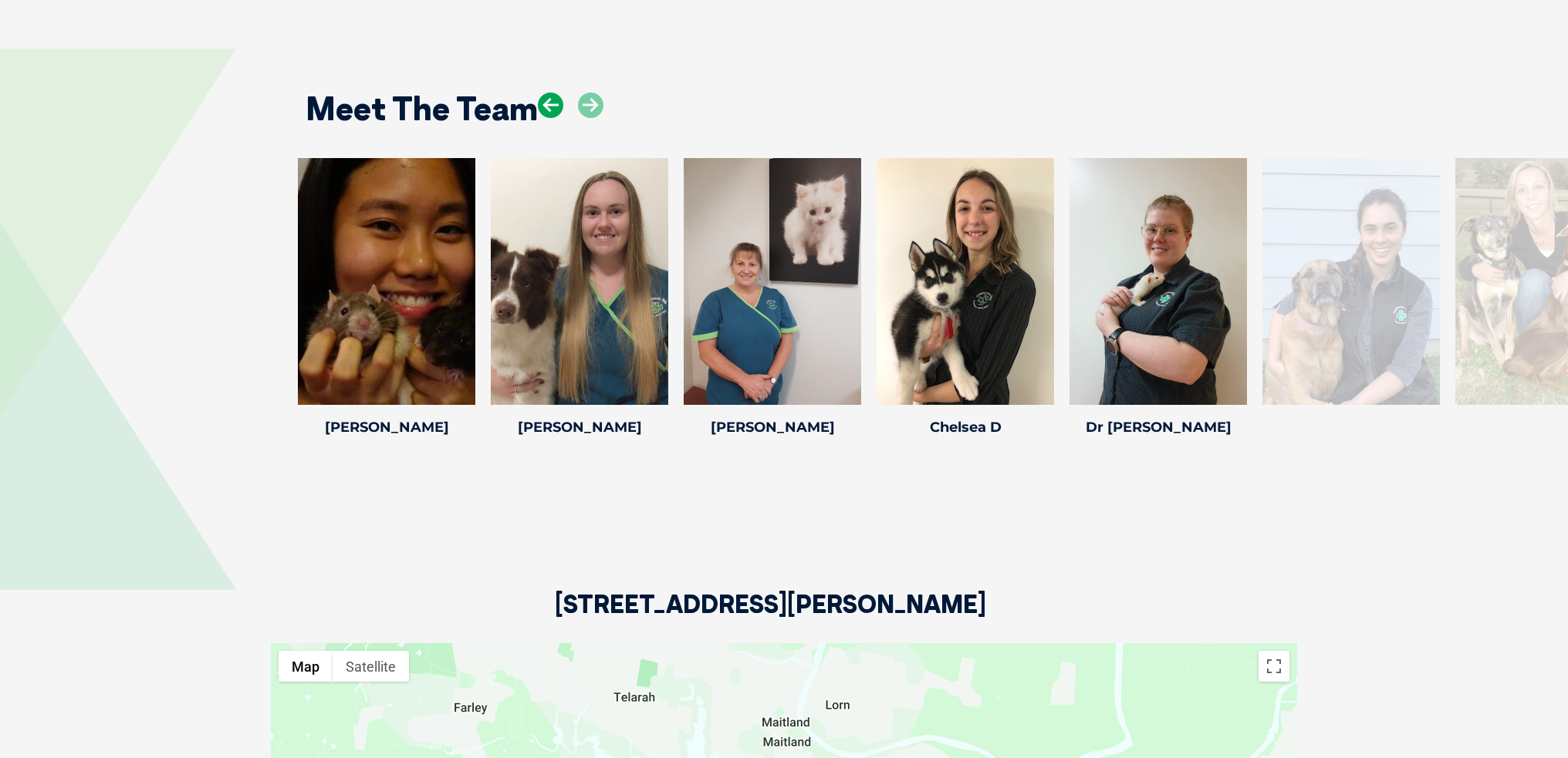
click at [552, 109] on icon at bounding box center [551, 105] width 25 height 25
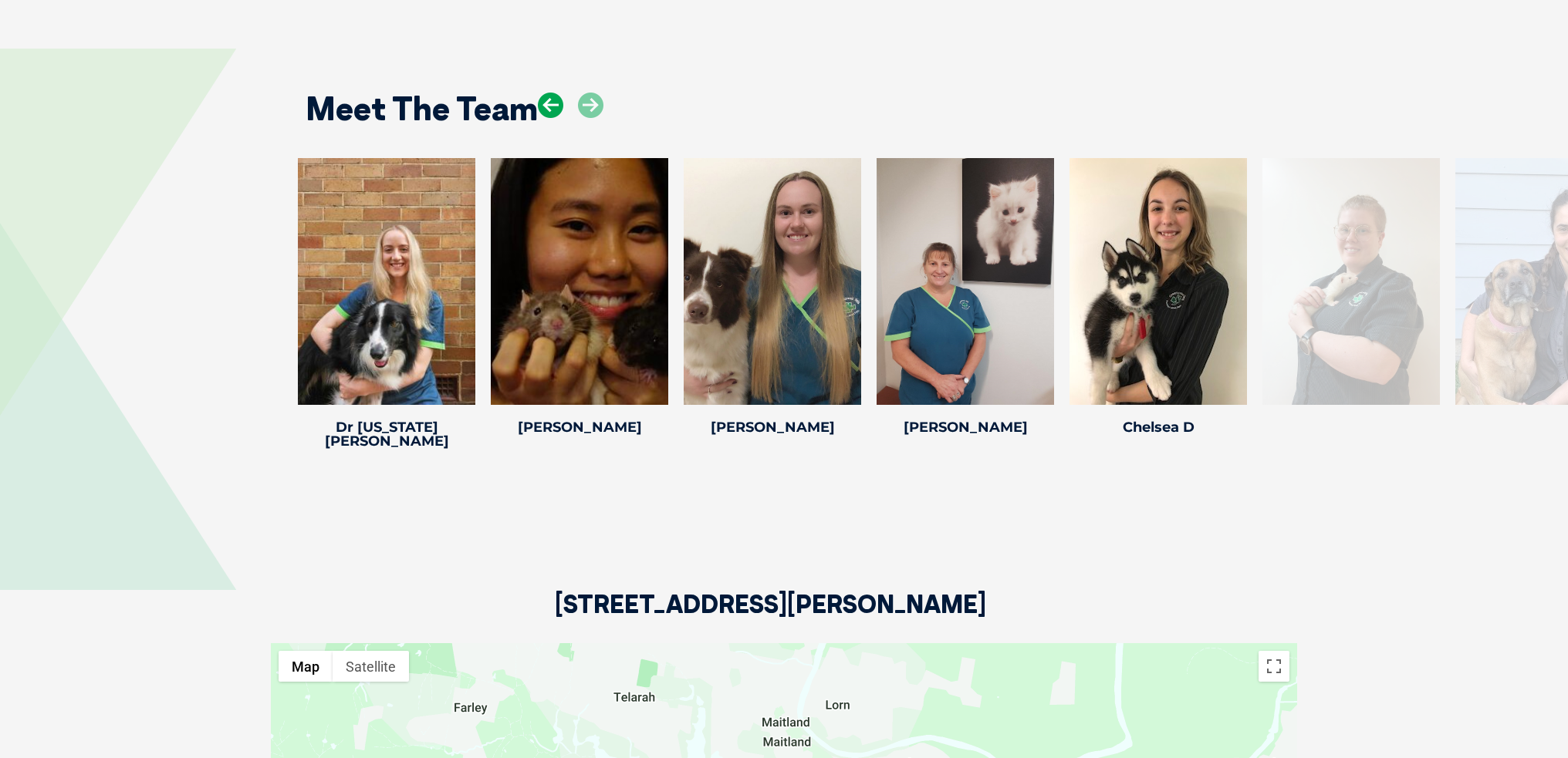
click at [552, 109] on icon at bounding box center [551, 105] width 25 height 25
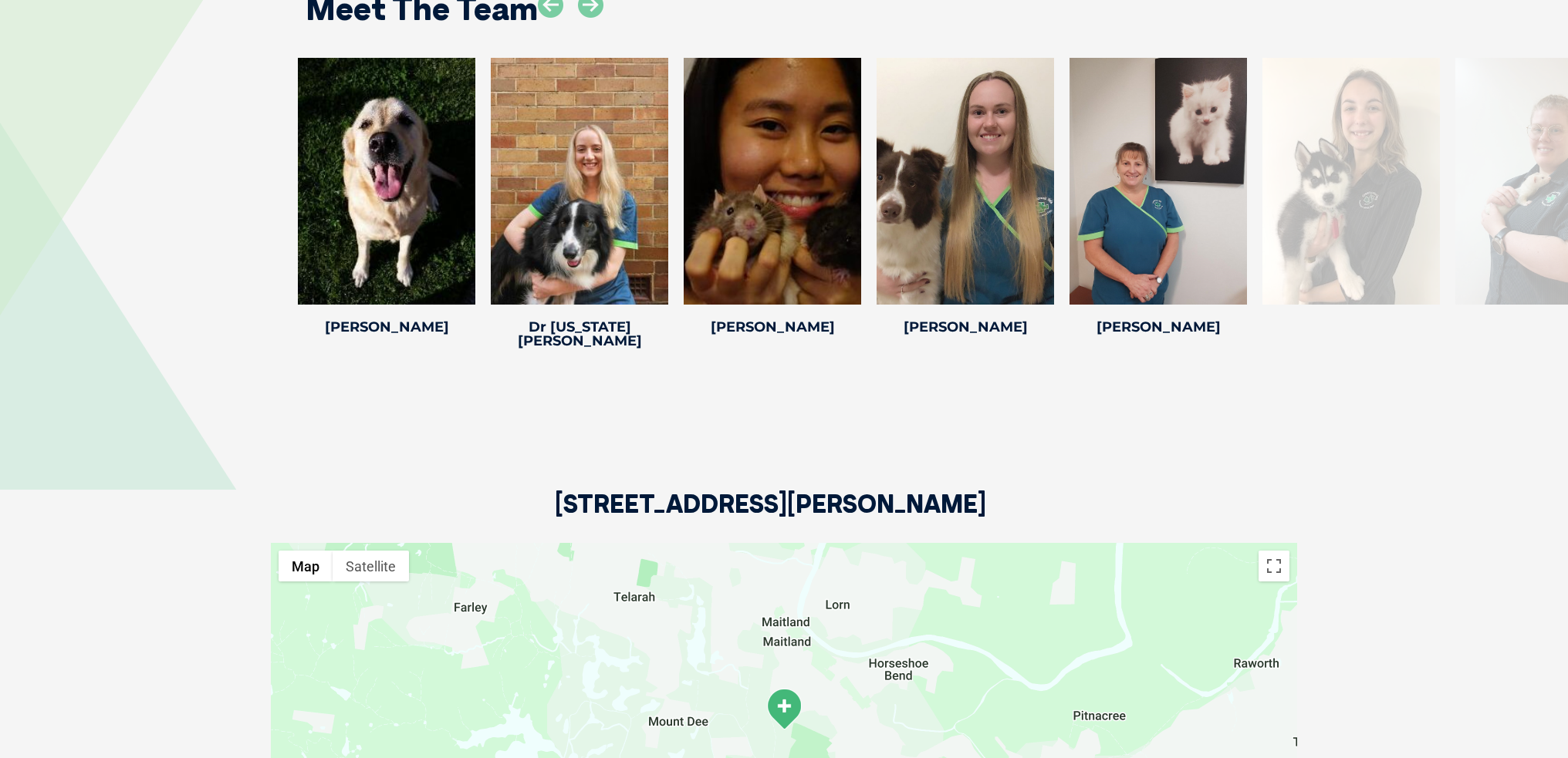
scroll to position [2700, 0]
